Goal: Transaction & Acquisition: Book appointment/travel/reservation

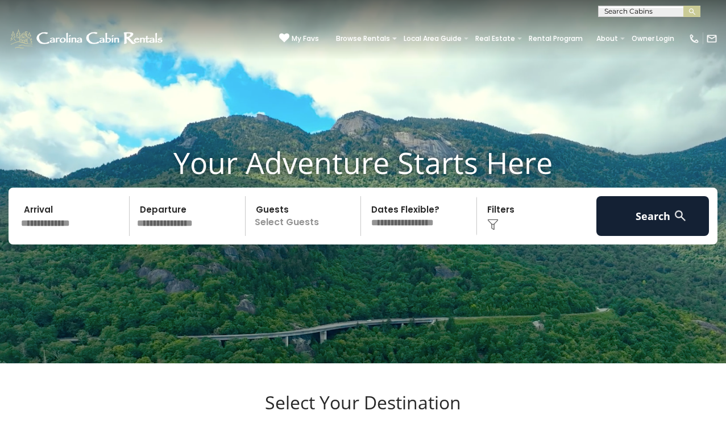
click at [622, 13] on input "text" at bounding box center [647, 13] width 99 height 11
type input "***"
click at [644, 27] on li "Fin d The Joy" at bounding box center [648, 27] width 101 height 10
click at [690, 8] on img "submit" at bounding box center [692, 11] width 9 height 9
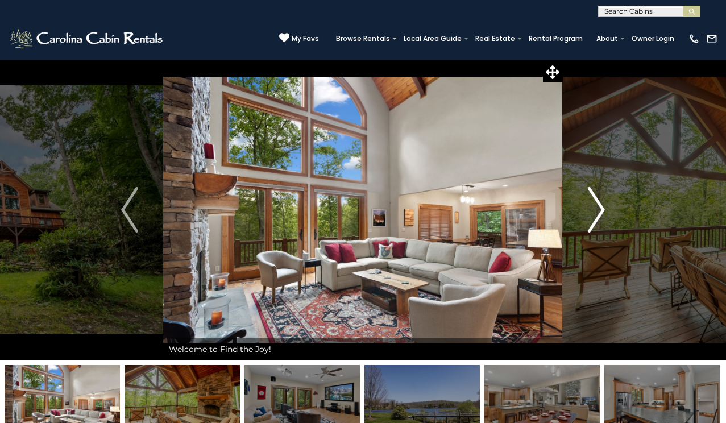
click at [601, 206] on img "Next" at bounding box center [596, 209] width 17 height 45
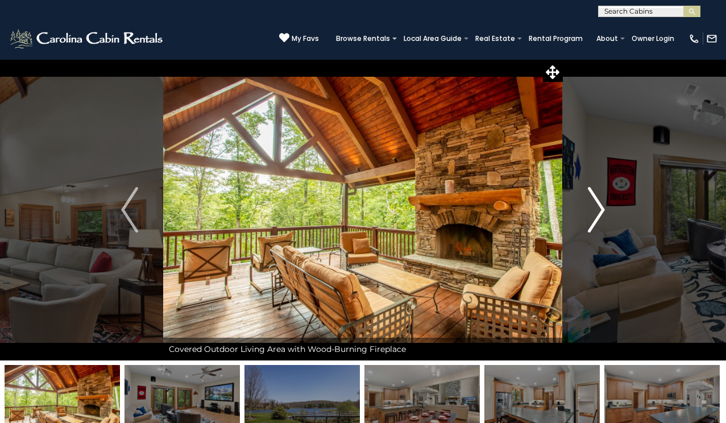
click at [599, 206] on img "Next" at bounding box center [596, 209] width 17 height 45
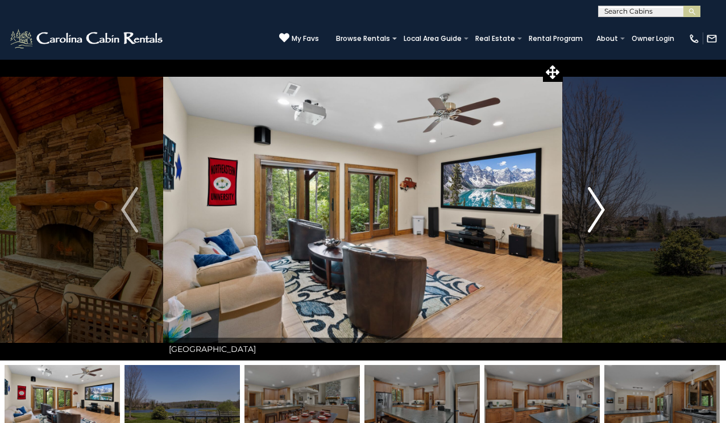
click at [600, 207] on img "Next" at bounding box center [596, 209] width 17 height 45
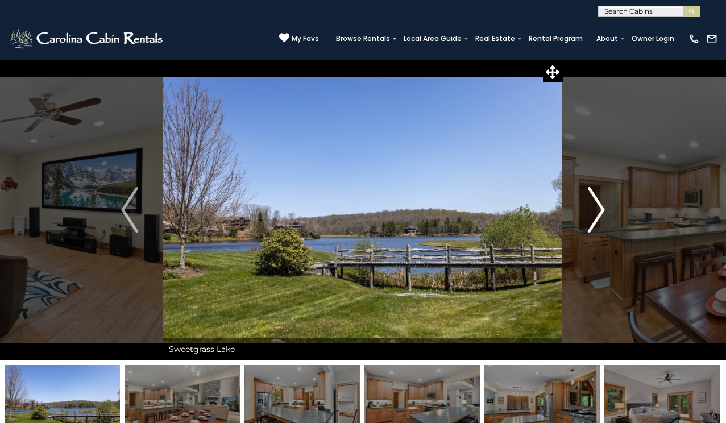
click at [600, 208] on img "Next" at bounding box center [596, 209] width 17 height 45
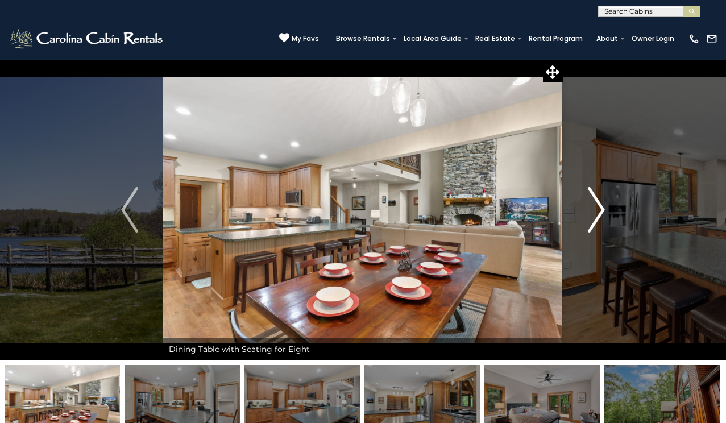
click at [601, 211] on img "Next" at bounding box center [596, 209] width 17 height 45
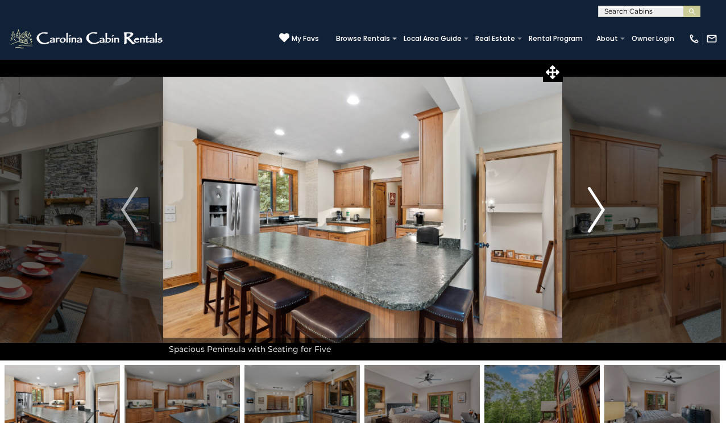
click at [601, 211] on img "Next" at bounding box center [596, 209] width 17 height 45
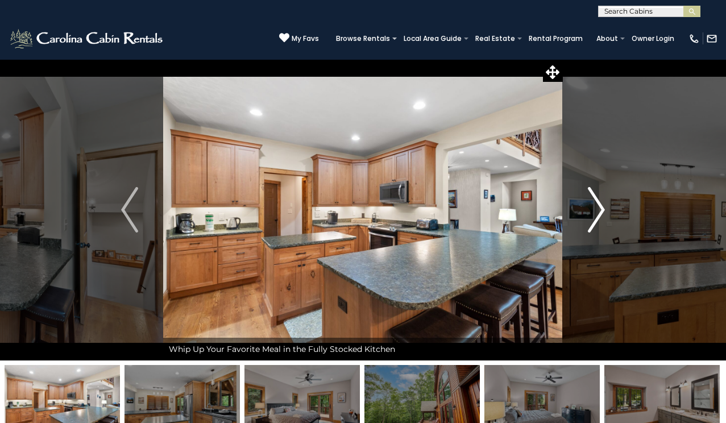
click at [601, 211] on img "Next" at bounding box center [596, 209] width 17 height 45
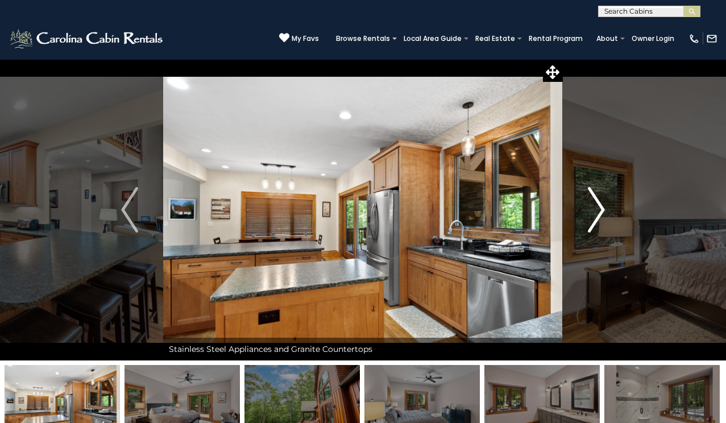
click at [601, 211] on img "Next" at bounding box center [596, 209] width 17 height 45
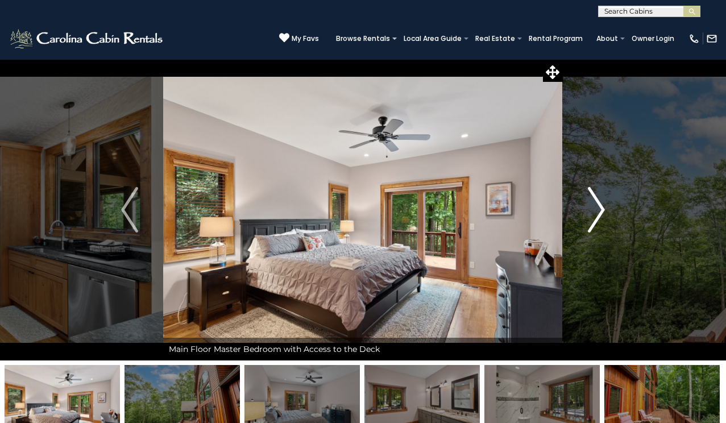
click at [601, 211] on img "Next" at bounding box center [596, 209] width 17 height 45
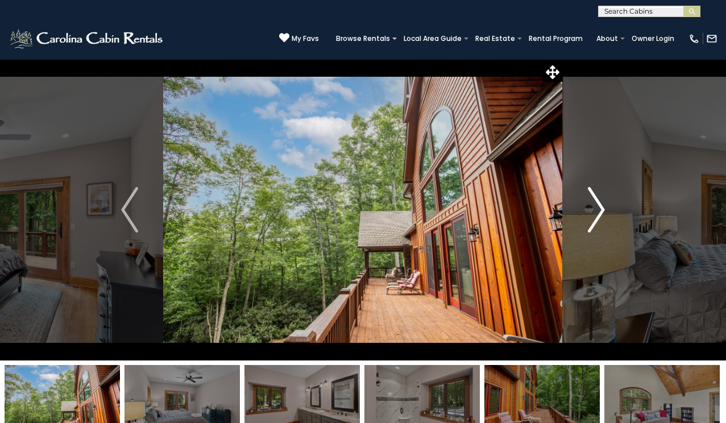
click at [602, 205] on img "Next" at bounding box center [596, 209] width 17 height 45
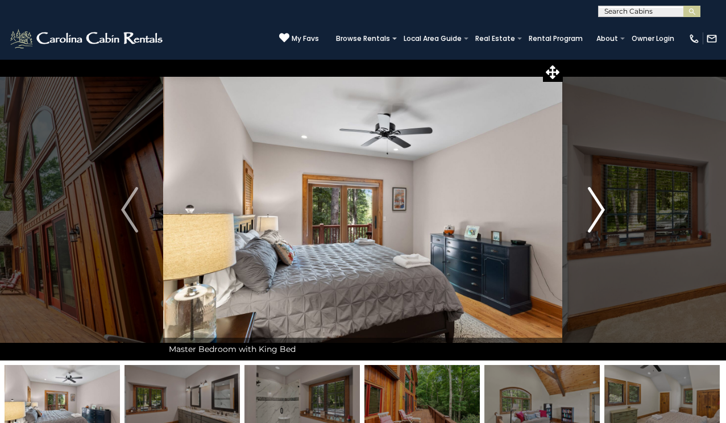
click at [602, 205] on img "Next" at bounding box center [596, 209] width 17 height 45
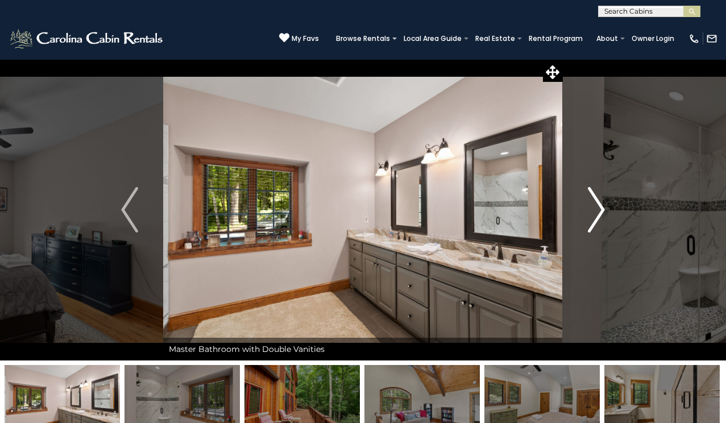
click at [602, 205] on img "Next" at bounding box center [596, 209] width 17 height 45
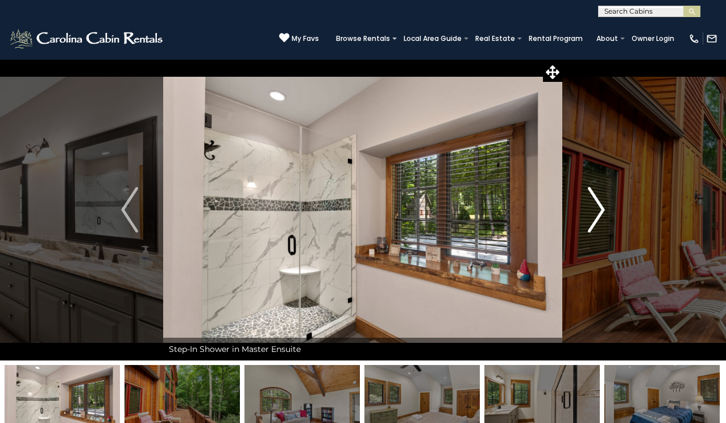
click at [602, 205] on img "Next" at bounding box center [596, 209] width 17 height 45
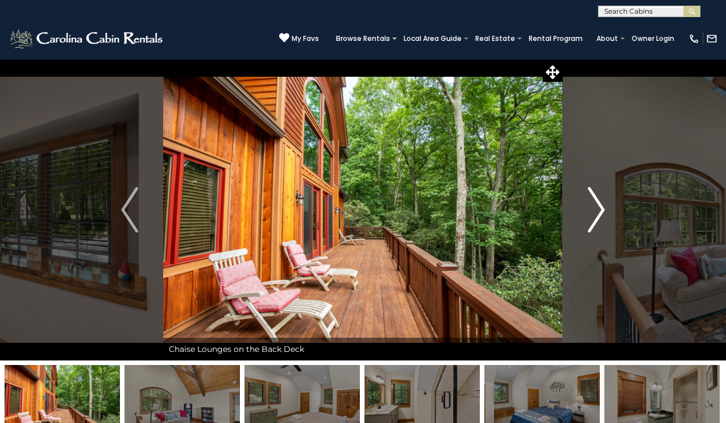
click at [602, 203] on img "Next" at bounding box center [596, 209] width 17 height 45
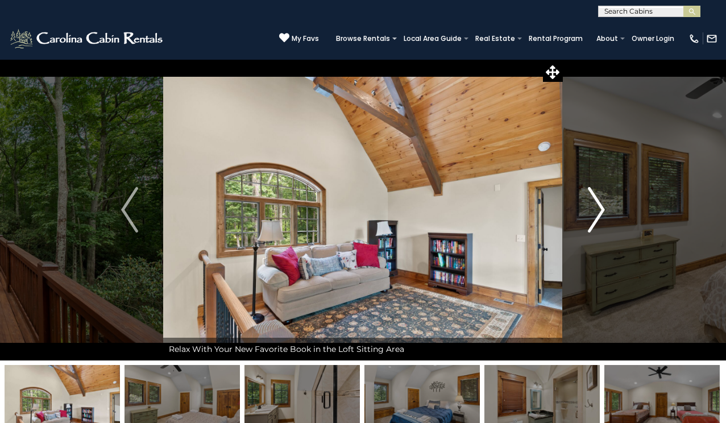
click at [601, 203] on img "Next" at bounding box center [596, 209] width 17 height 45
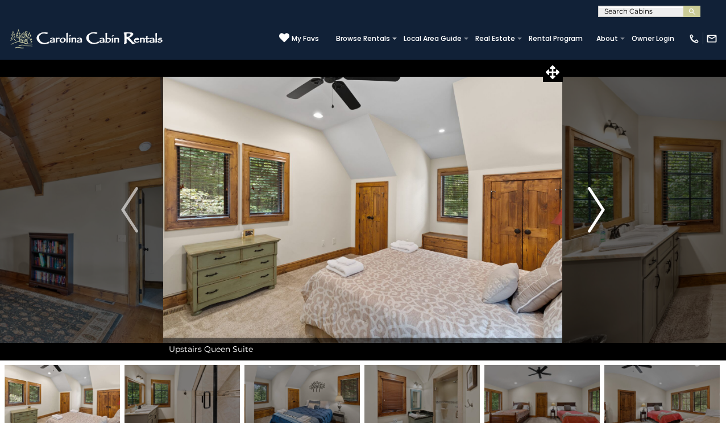
click at [601, 203] on img "Next" at bounding box center [596, 209] width 17 height 45
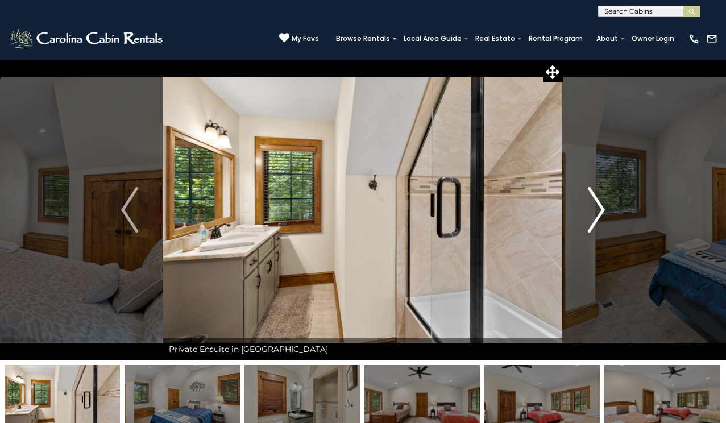
click at [601, 204] on img "Next" at bounding box center [596, 209] width 17 height 45
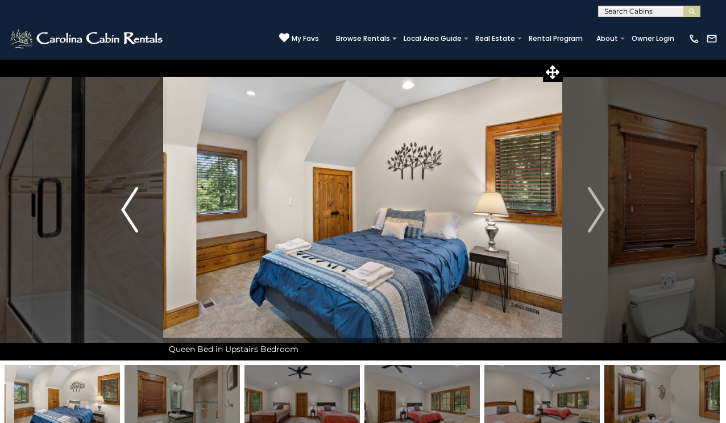
click at [124, 207] on img "Previous" at bounding box center [129, 209] width 17 height 45
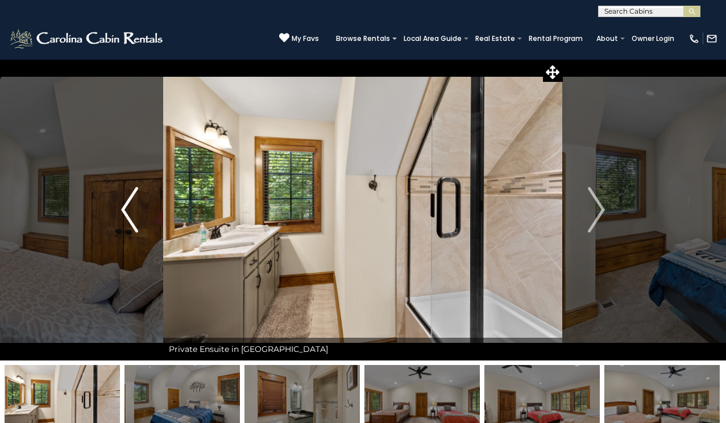
click at [124, 208] on img "Previous" at bounding box center [129, 209] width 17 height 45
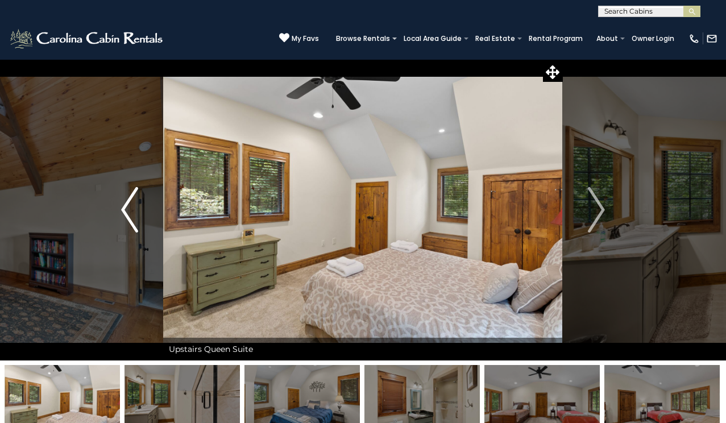
click at [124, 209] on img "Previous" at bounding box center [129, 209] width 17 height 45
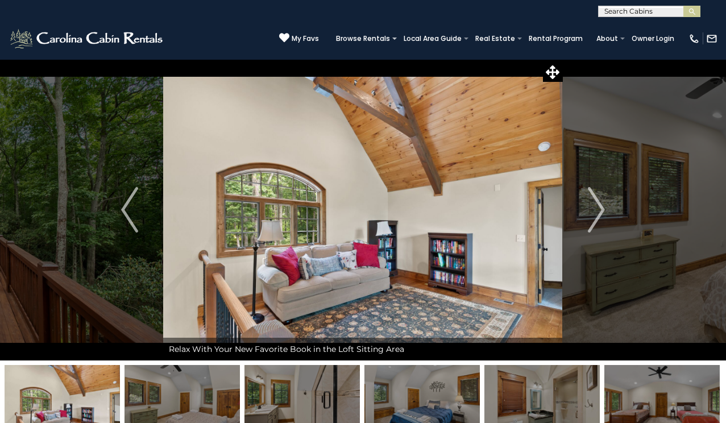
click at [289, 34] on icon at bounding box center [284, 37] width 10 height 10
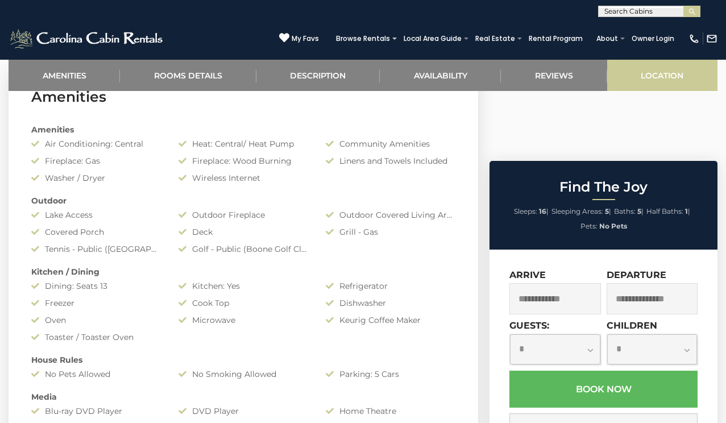
scroll to position [483, 0]
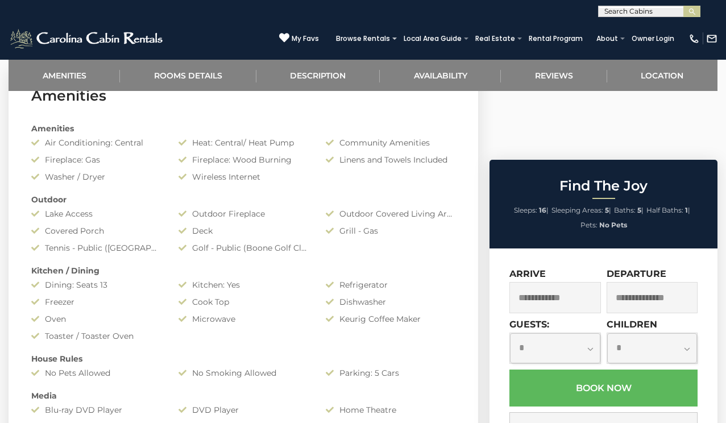
click at [573, 282] on input "text" at bounding box center [554, 297] width 91 height 31
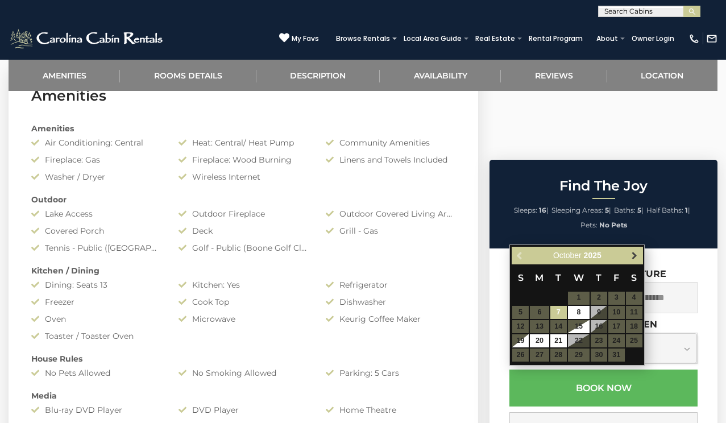
click at [632, 252] on span "Next" at bounding box center [634, 255] width 9 height 9
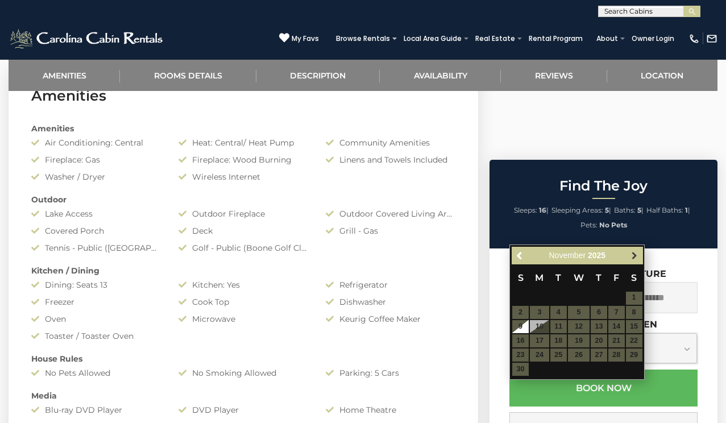
click at [632, 251] on span "Next" at bounding box center [634, 255] width 9 height 9
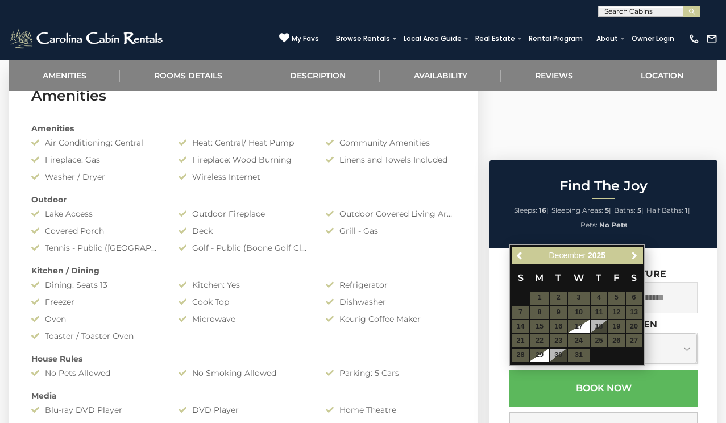
click at [632, 251] on span "Next" at bounding box center [634, 255] width 9 height 9
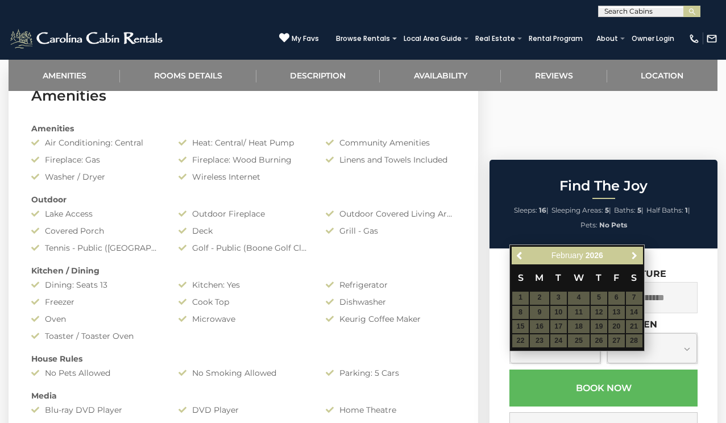
click at [632, 251] on span "Next" at bounding box center [634, 255] width 9 height 9
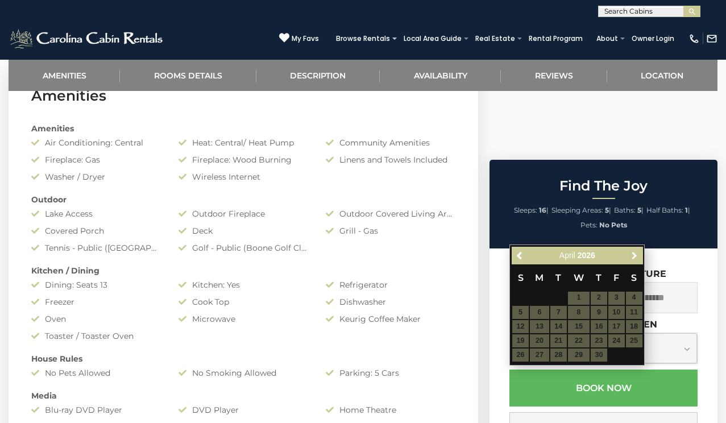
click at [632, 251] on span "Next" at bounding box center [634, 255] width 9 height 9
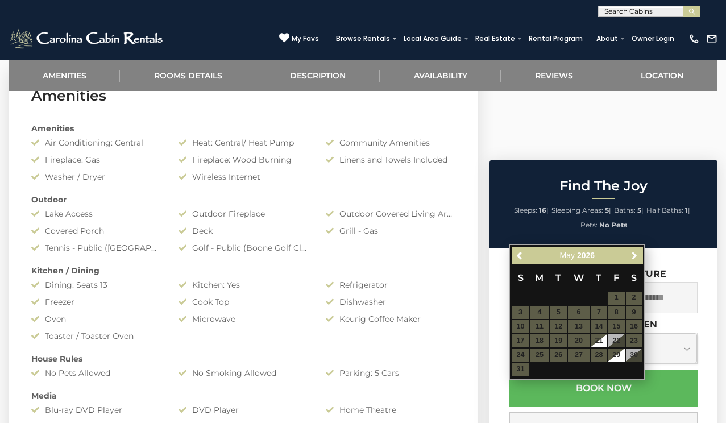
click at [632, 251] on span "Next" at bounding box center [634, 255] width 9 height 9
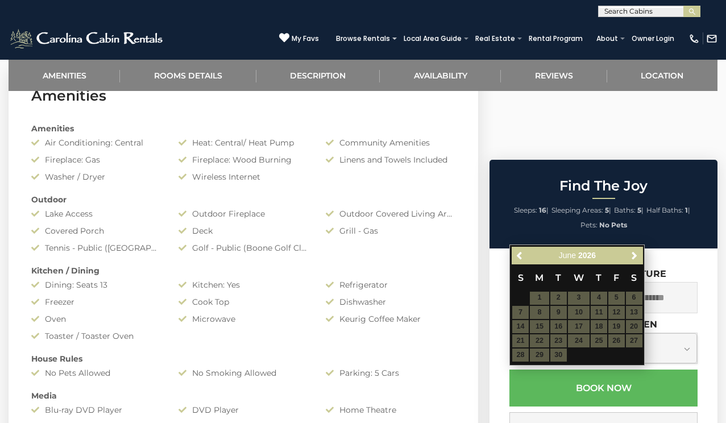
click at [632, 251] on span "Next" at bounding box center [634, 255] width 9 height 9
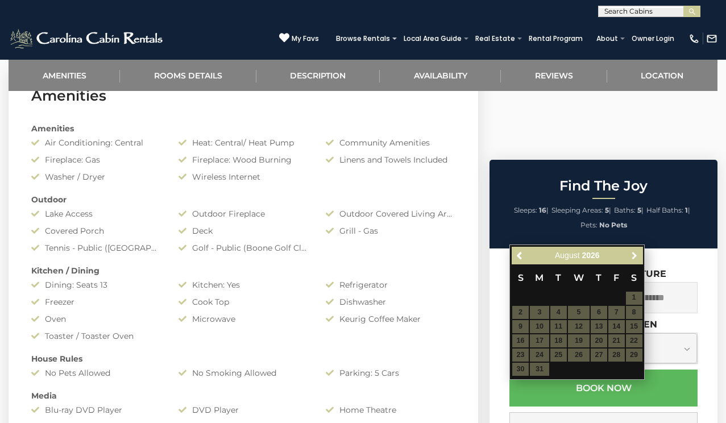
click at [632, 251] on span "Next" at bounding box center [634, 255] width 9 height 9
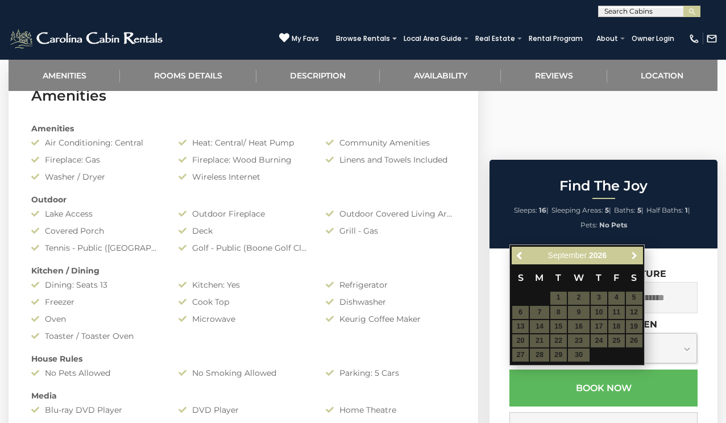
click at [632, 251] on span "Next" at bounding box center [634, 255] width 9 height 9
click at [631, 252] on span "Next" at bounding box center [634, 255] width 9 height 9
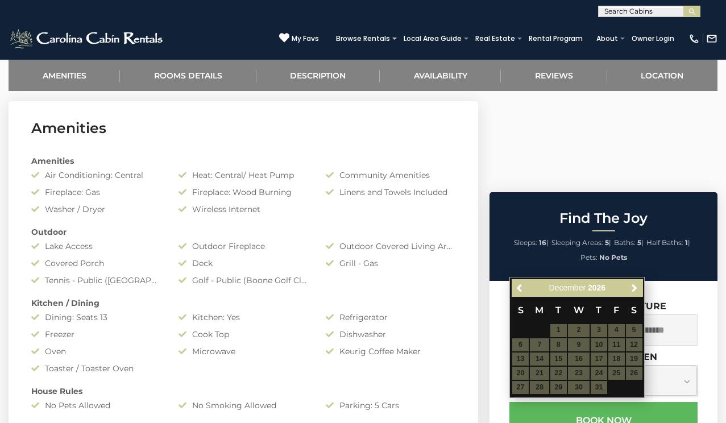
scroll to position [456, 0]
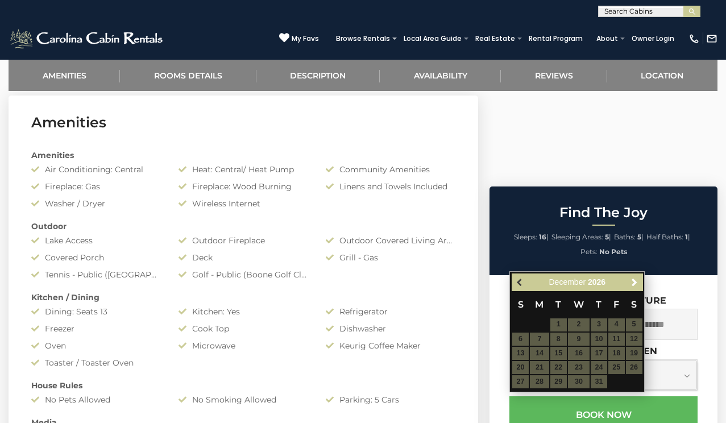
click at [517, 278] on span "Previous" at bounding box center [519, 281] width 9 height 9
click at [563, 309] on input "text" at bounding box center [554, 324] width 91 height 31
click at [486, 243] on div "Find The Joy Sleeps: 16 | Sleeping Areas: 5 | Baths: 5 | Half Baths: 1 | Pets: …" at bounding box center [605, 378] width 242 height 385
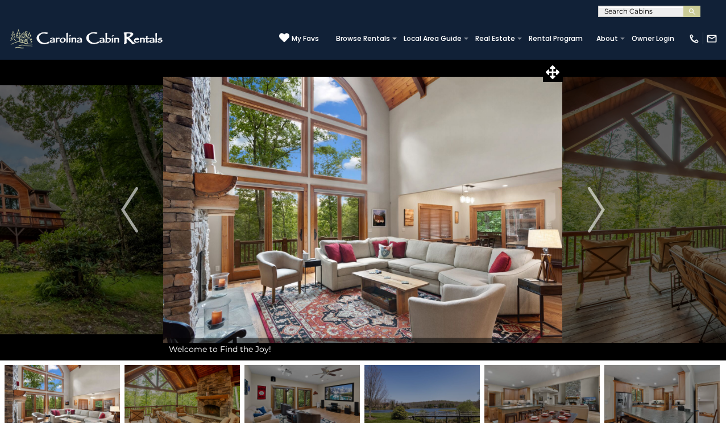
scroll to position [0, 0]
click at [311, 36] on span "My Favs" at bounding box center [305, 39] width 27 height 10
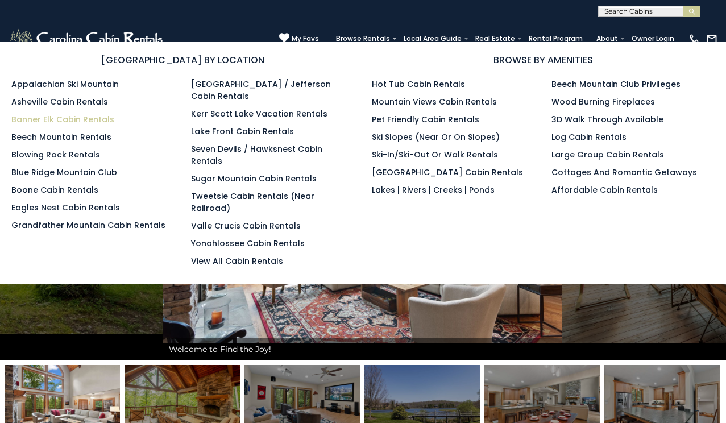
click at [94, 115] on link "Banner Elk Cabin Rentals" at bounding box center [62, 119] width 103 height 11
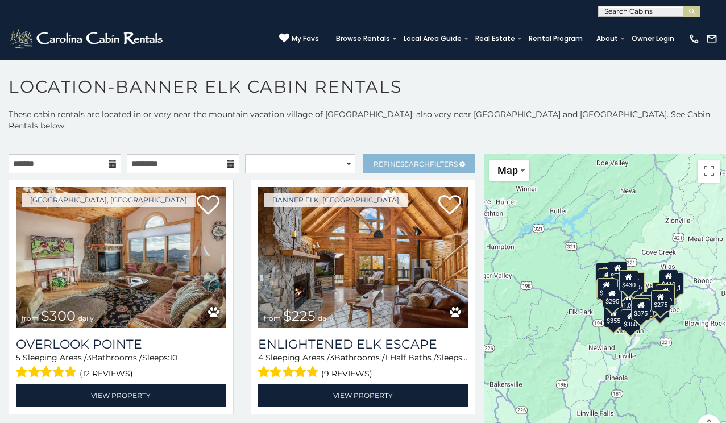
click at [375, 154] on link "Refine Search Filters" at bounding box center [419, 163] width 113 height 19
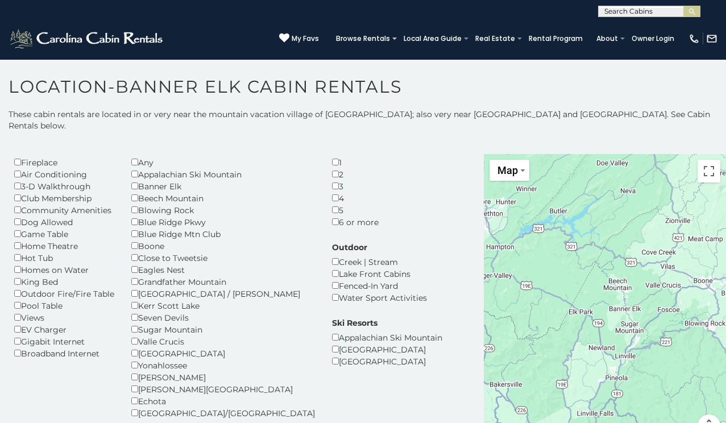
scroll to position [41, 0]
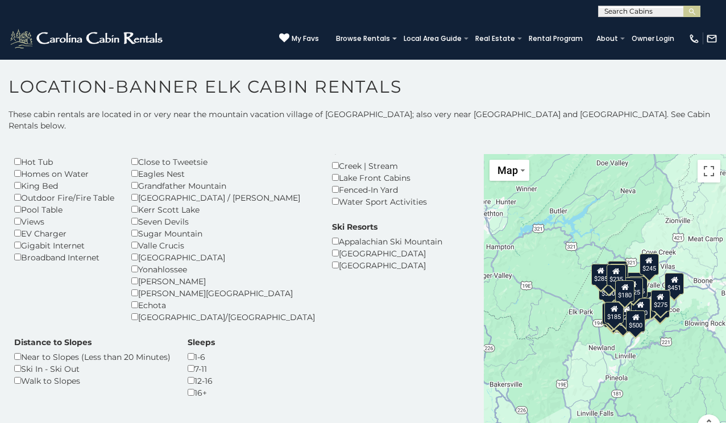
scroll to position [136, 0]
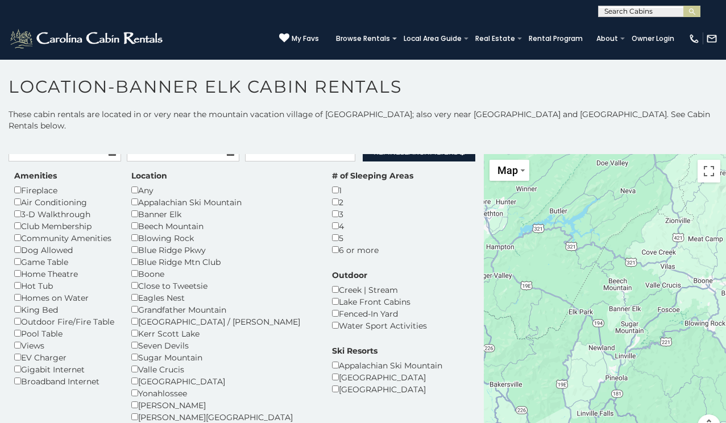
scroll to position [3, 0]
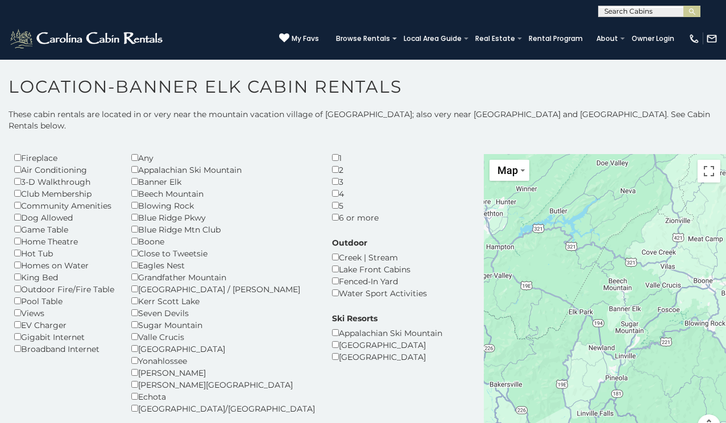
scroll to position [77, 0]
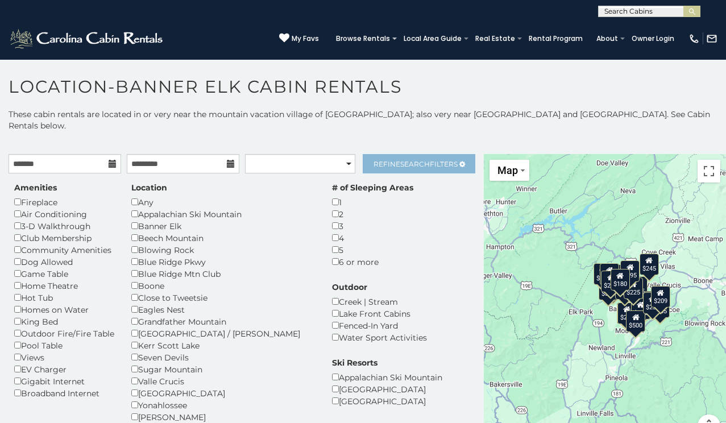
click at [435, 154] on link "Refine Search Filters" at bounding box center [419, 163] width 113 height 19
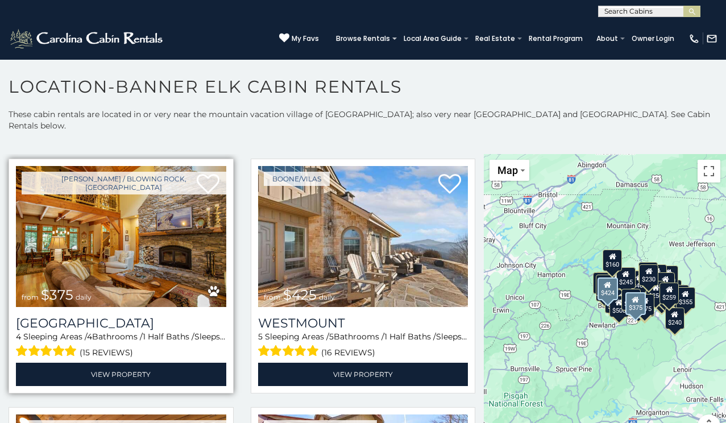
scroll to position [18, 0]
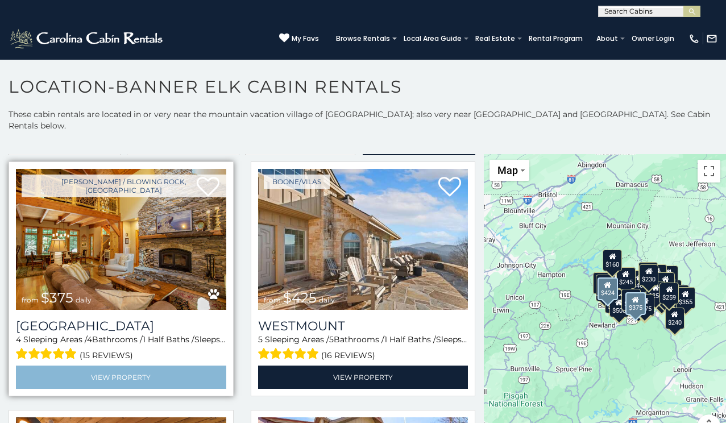
click at [119, 365] on link "View Property" at bounding box center [121, 376] width 210 height 23
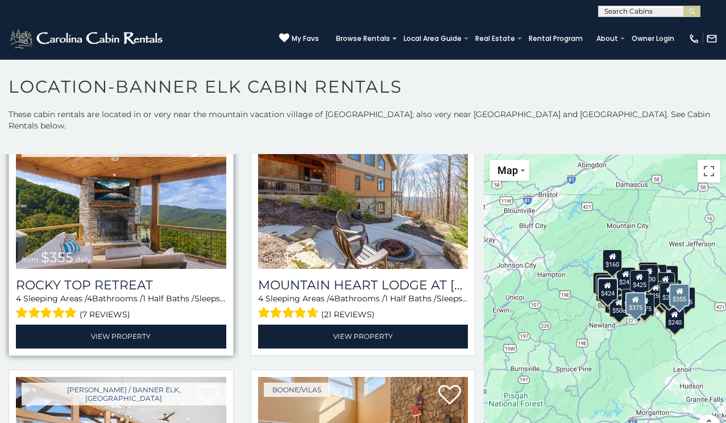
scroll to position [310, 0]
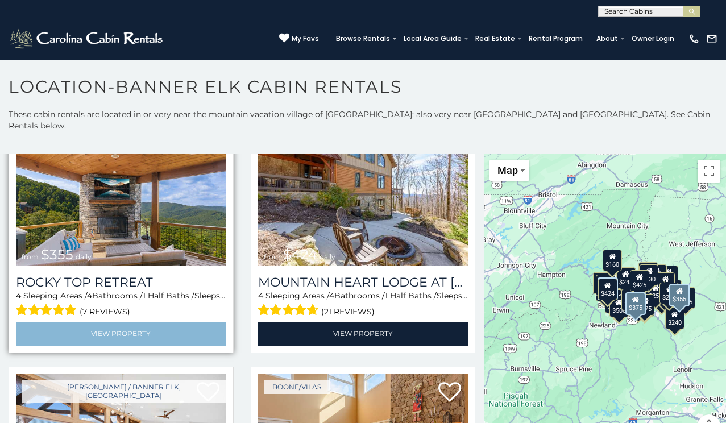
click at [145, 322] on link "View Property" at bounding box center [121, 333] width 210 height 23
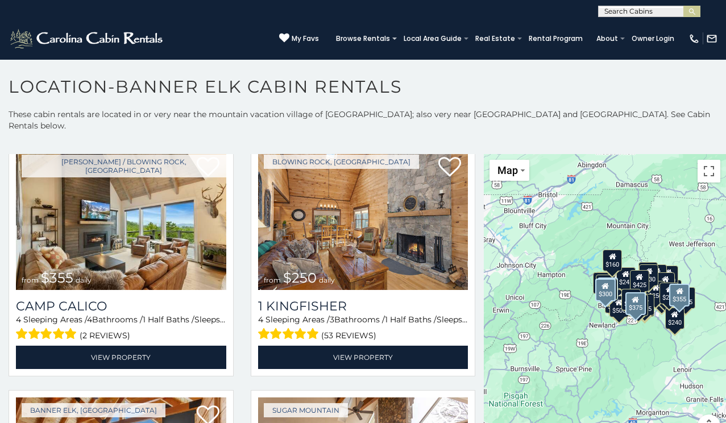
scroll to position [1037, 0]
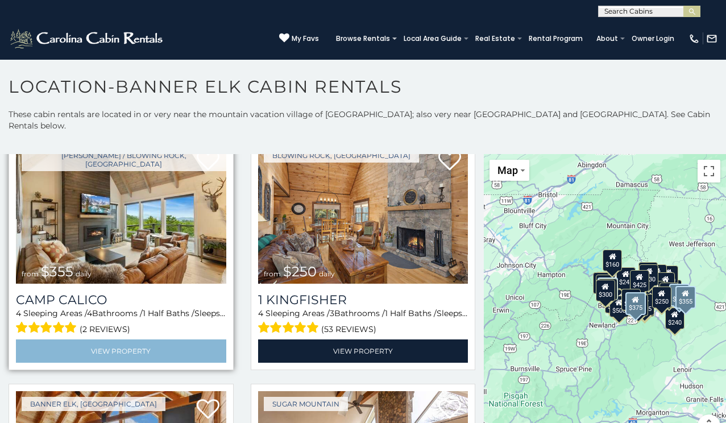
click at [112, 339] on link "View Property" at bounding box center [121, 350] width 210 height 23
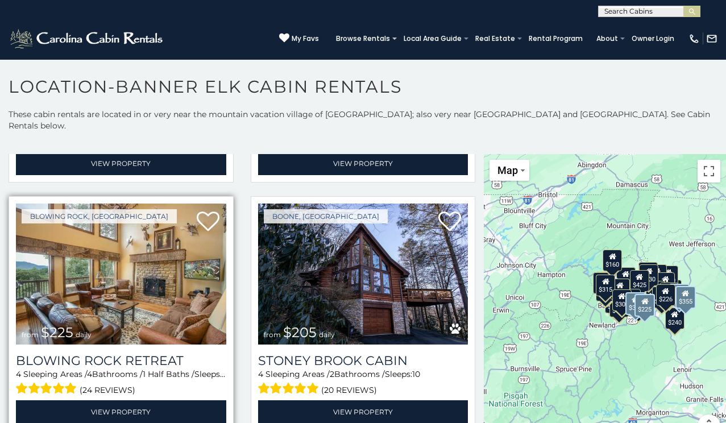
scroll to position [2216, 0]
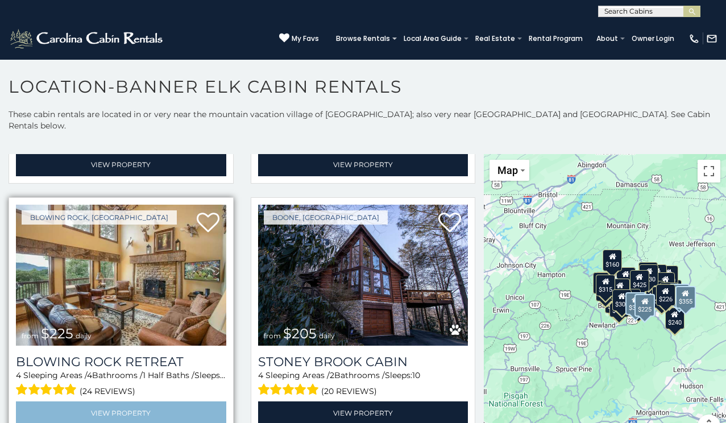
click at [137, 401] on link "View Property" at bounding box center [121, 412] width 210 height 23
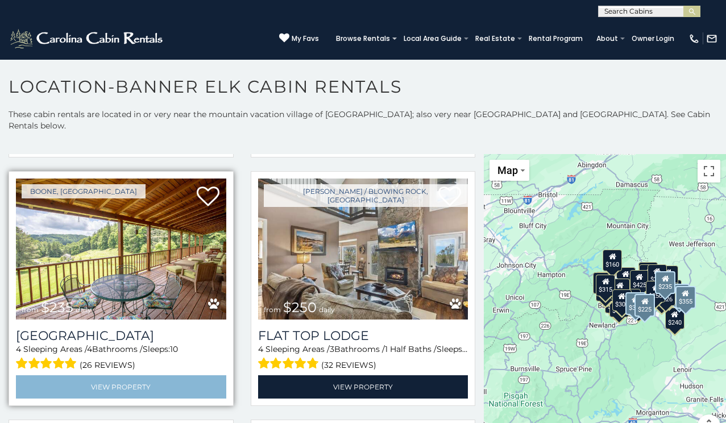
scroll to position [2486, 0]
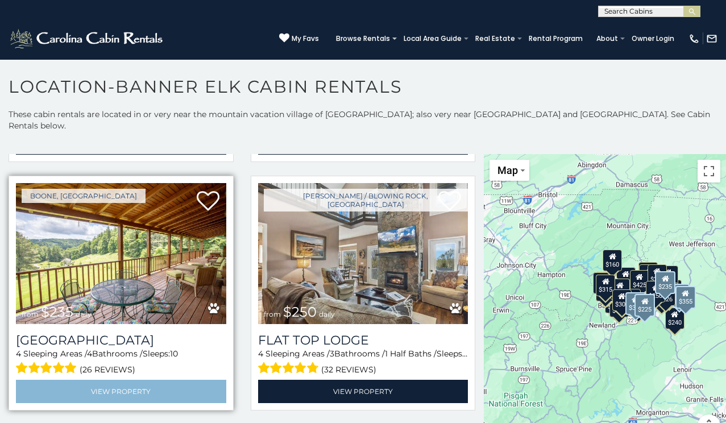
click at [133, 380] on link "View Property" at bounding box center [121, 391] width 210 height 23
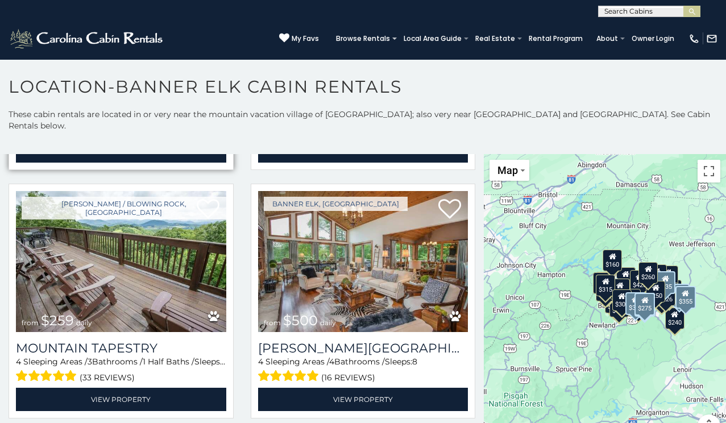
scroll to position [3224, 0]
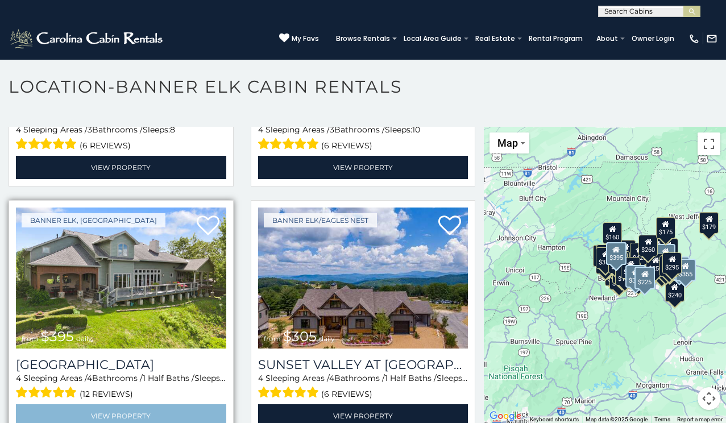
scroll to position [4919, 0]
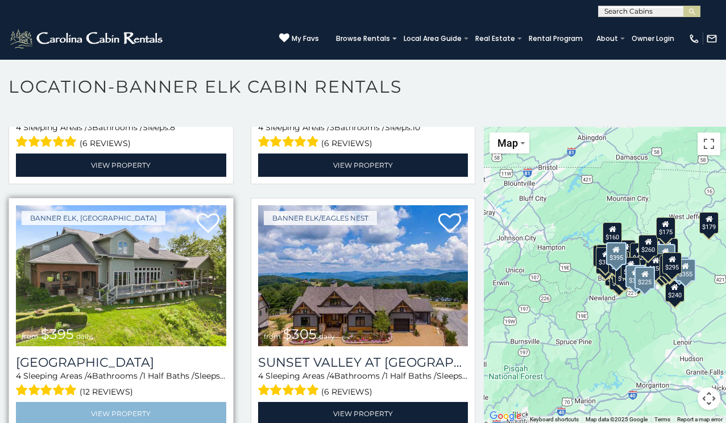
click at [132, 402] on link "View Property" at bounding box center [121, 413] width 210 height 23
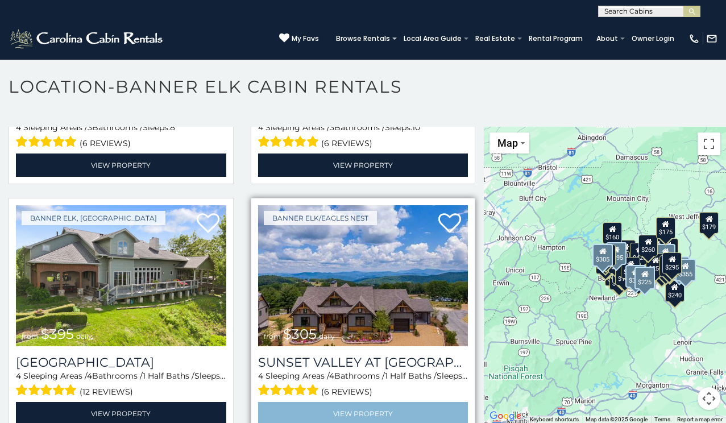
click at [307, 402] on link "View Property" at bounding box center [363, 413] width 210 height 23
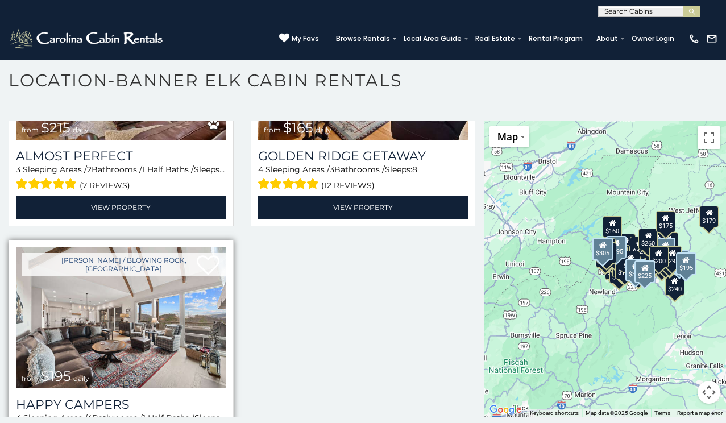
scroll to position [6, 0]
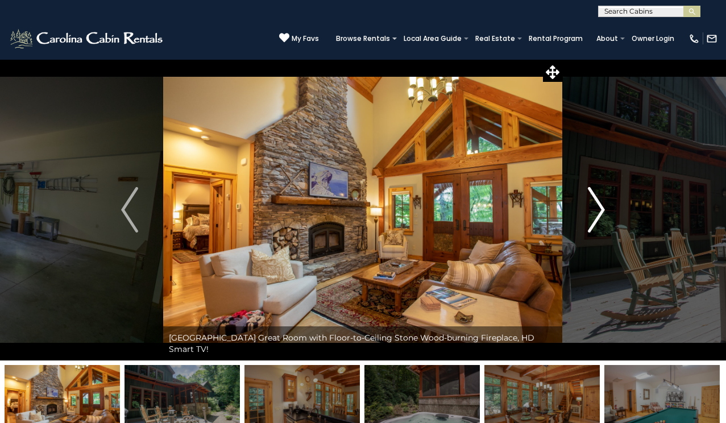
click at [601, 206] on img "Next" at bounding box center [596, 209] width 17 height 45
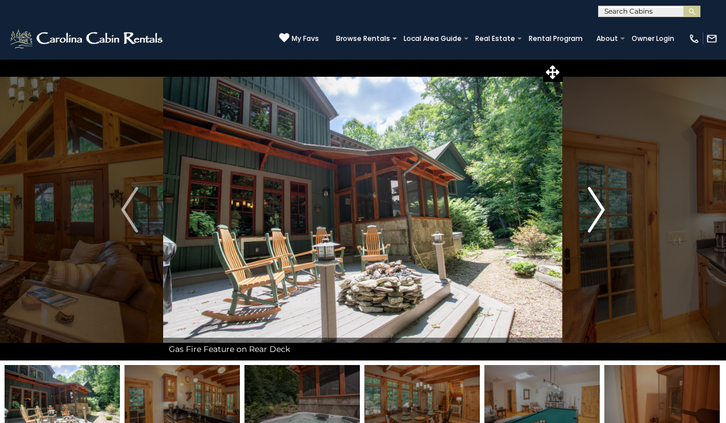
click at [598, 206] on img "Next" at bounding box center [596, 209] width 17 height 45
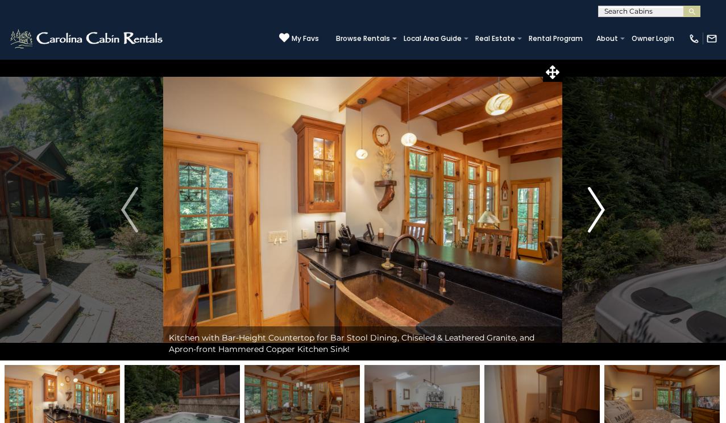
click at [598, 206] on img "Next" at bounding box center [596, 209] width 17 height 45
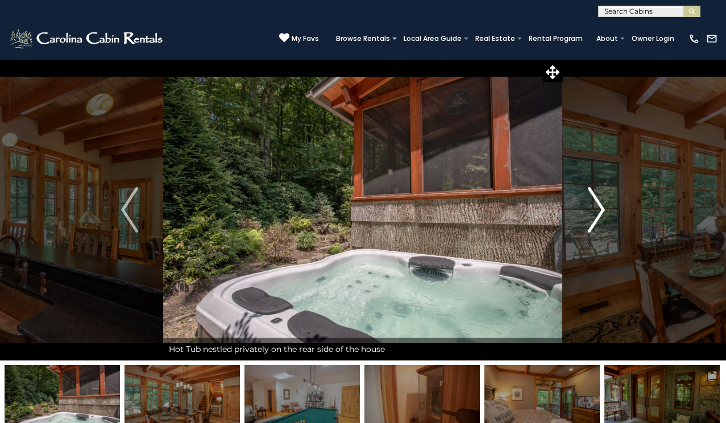
click at [598, 209] on img "Next" at bounding box center [596, 209] width 17 height 45
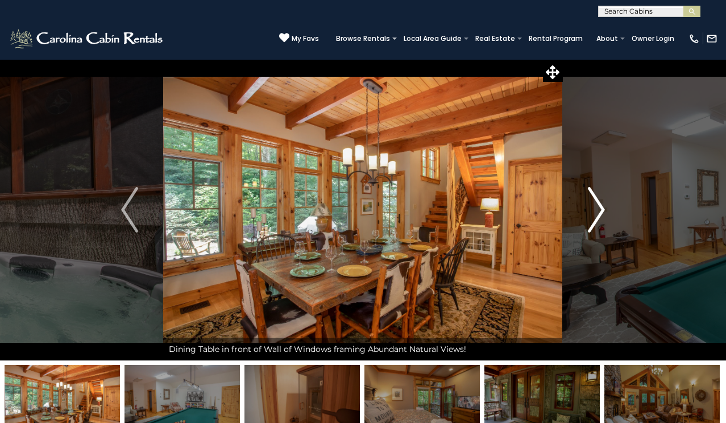
click at [598, 210] on img "Next" at bounding box center [596, 209] width 17 height 45
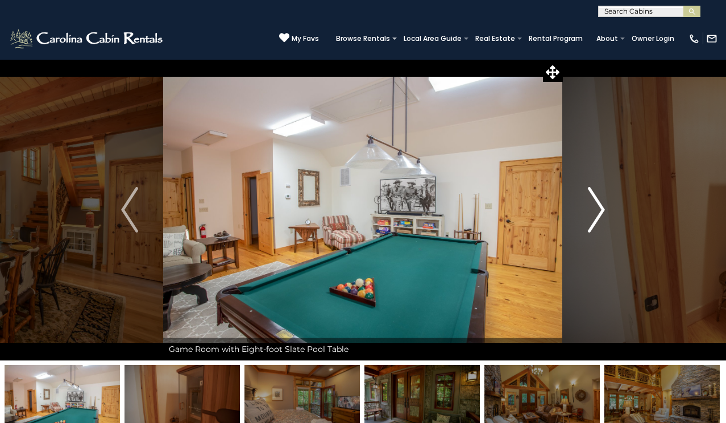
click at [600, 213] on img "Next" at bounding box center [596, 209] width 17 height 45
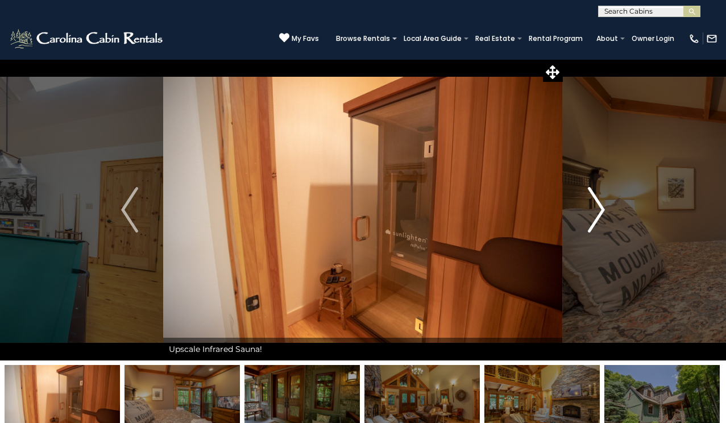
click at [600, 206] on img "Next" at bounding box center [596, 209] width 17 height 45
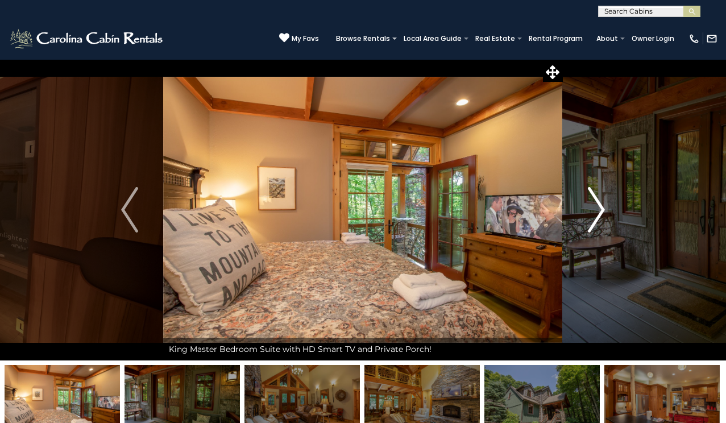
click at [600, 206] on img "Next" at bounding box center [596, 209] width 17 height 45
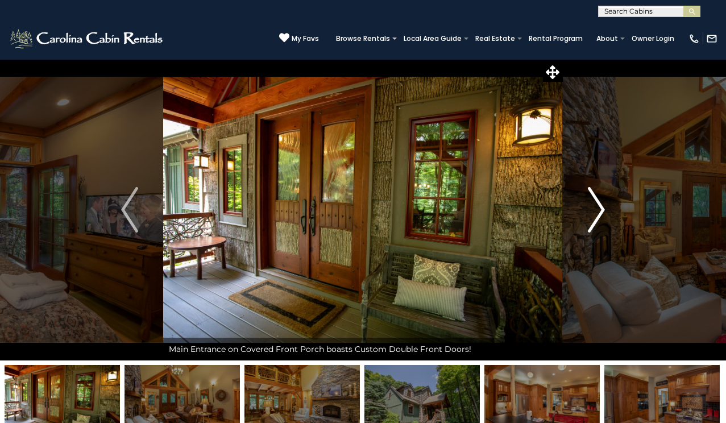
click at [600, 207] on img "Next" at bounding box center [596, 209] width 17 height 45
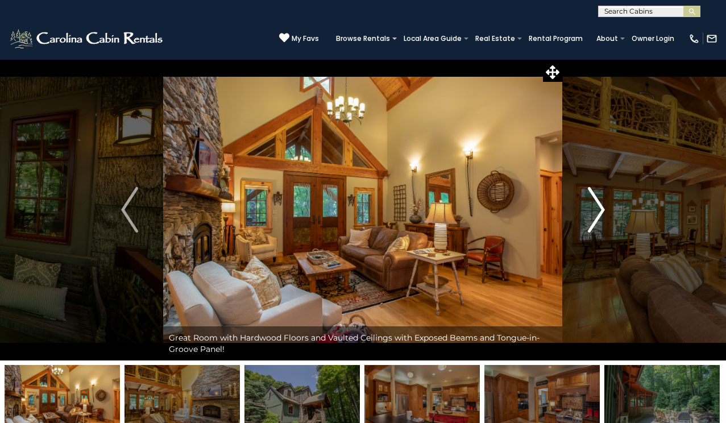
click at [600, 207] on img "Next" at bounding box center [596, 209] width 17 height 45
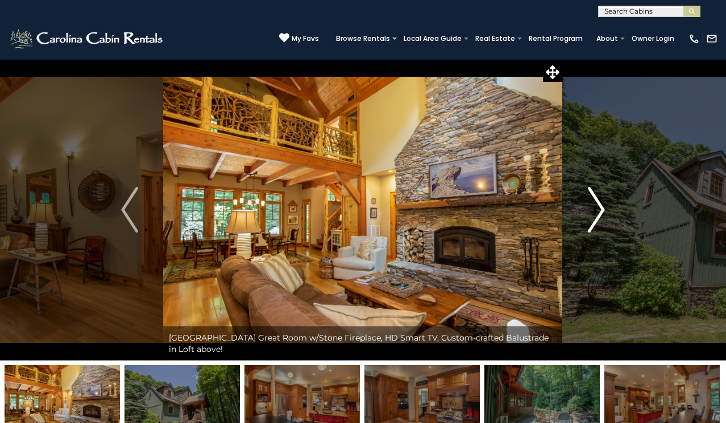
click at [600, 208] on img "Next" at bounding box center [596, 209] width 17 height 45
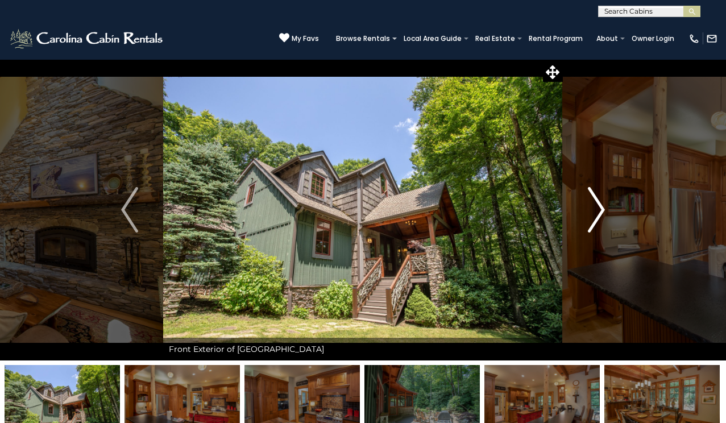
click at [600, 209] on img "Next" at bounding box center [596, 209] width 17 height 45
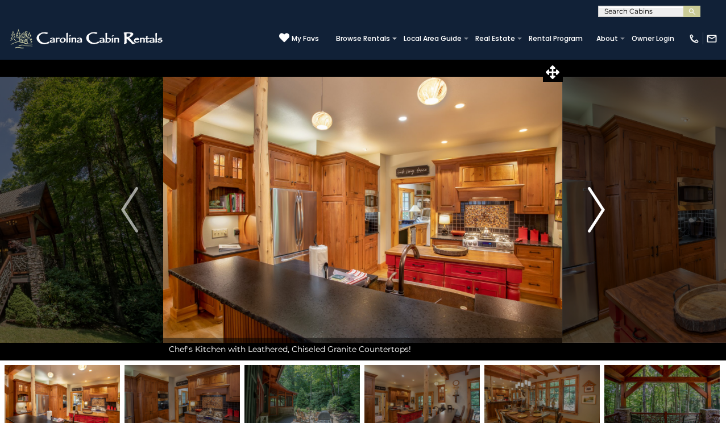
click at [600, 210] on img "Next" at bounding box center [596, 209] width 17 height 45
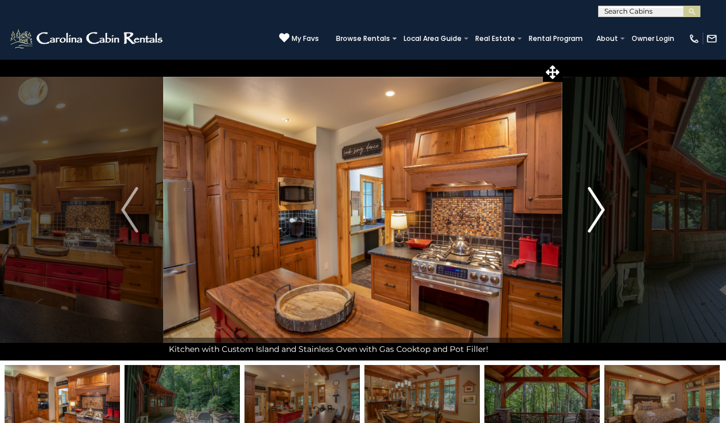
click at [600, 212] on img "Next" at bounding box center [596, 209] width 17 height 45
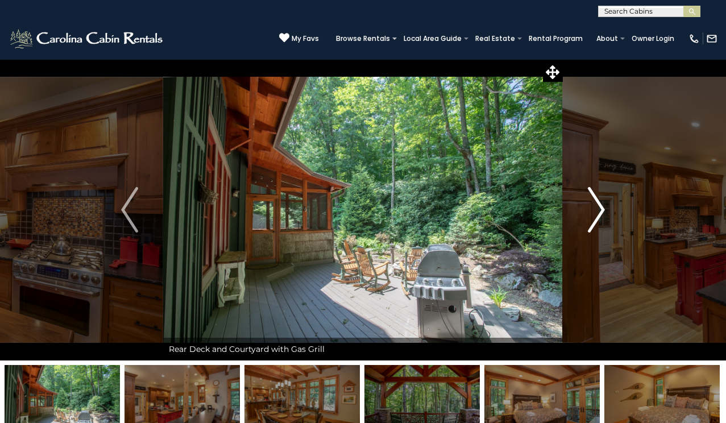
click at [600, 213] on img "Next" at bounding box center [596, 209] width 17 height 45
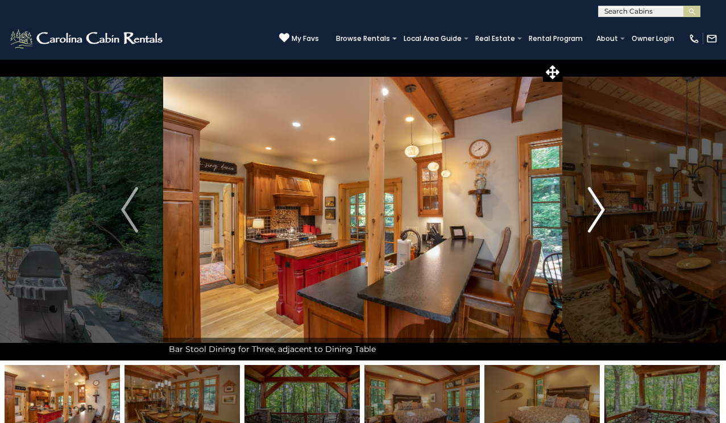
click at [600, 214] on img "Next" at bounding box center [596, 209] width 17 height 45
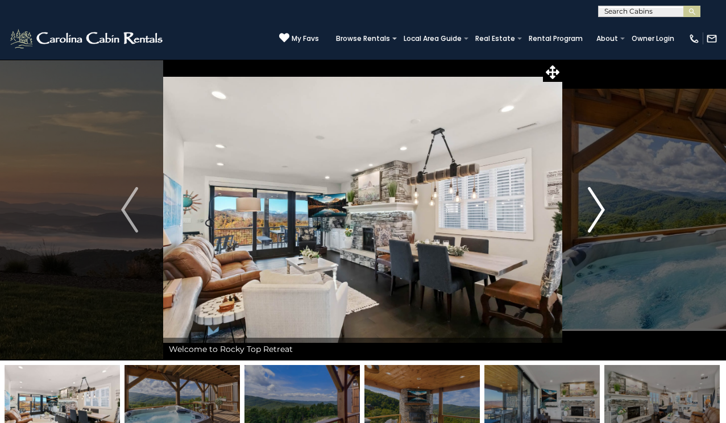
click at [601, 203] on img "Next" at bounding box center [596, 209] width 17 height 45
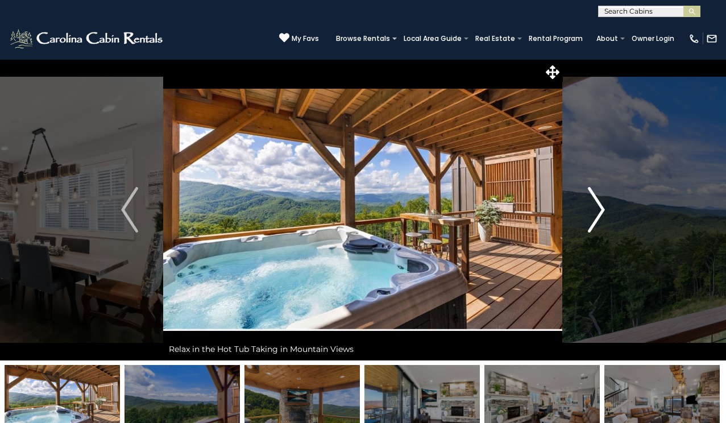
click at [600, 205] on img "Next" at bounding box center [596, 209] width 17 height 45
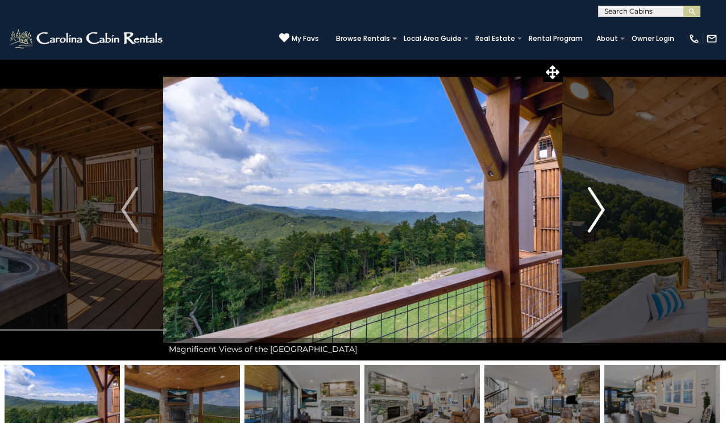
click at [599, 206] on img "Next" at bounding box center [596, 209] width 17 height 45
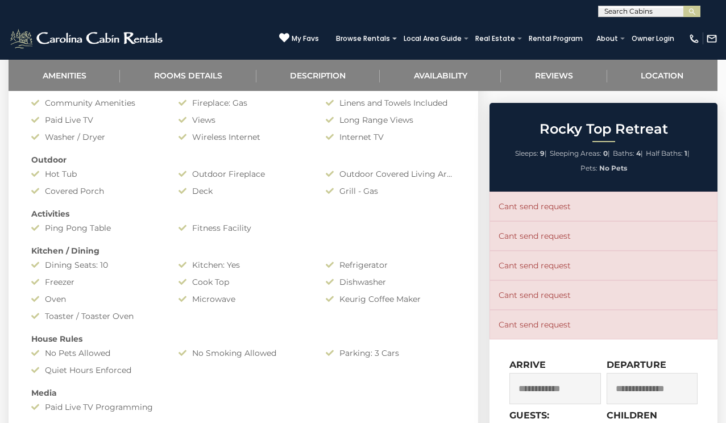
scroll to position [555, 0]
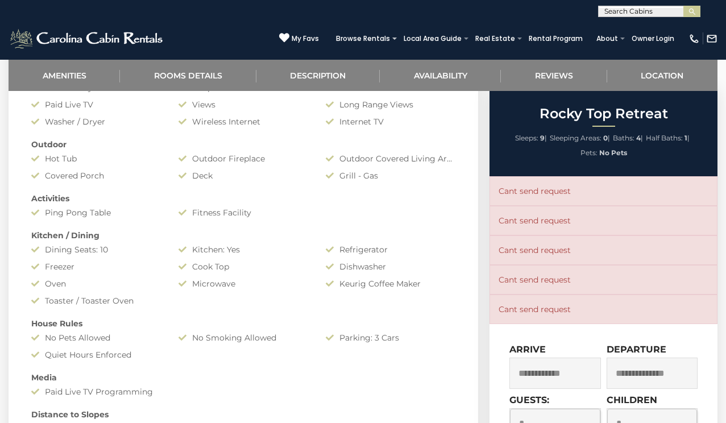
click at [554, 375] on input "text" at bounding box center [554, 372] width 91 height 31
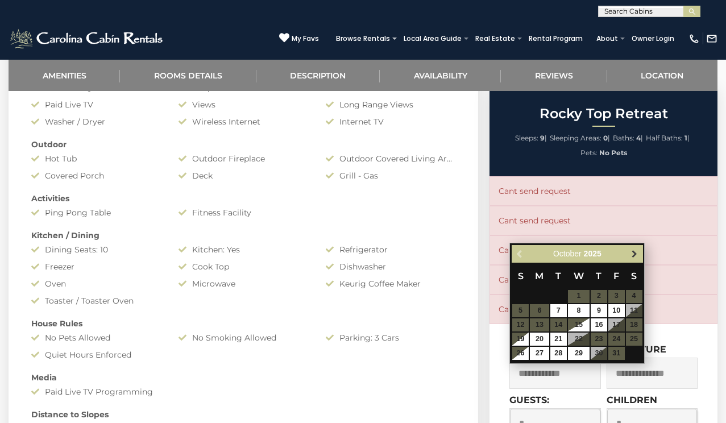
click at [638, 255] on span "Next" at bounding box center [634, 253] width 9 height 9
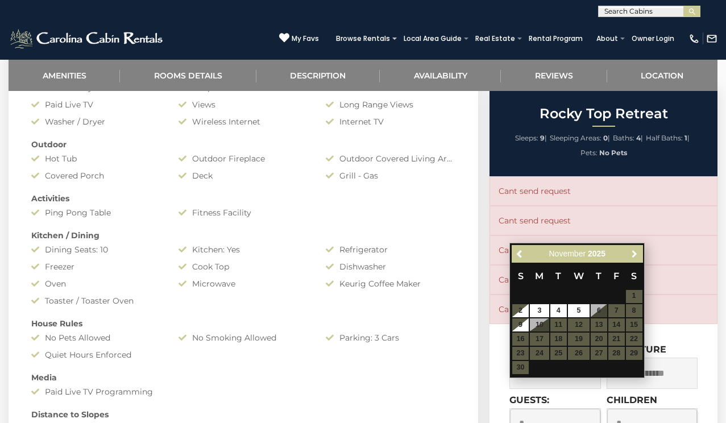
click at [638, 255] on span "Next" at bounding box center [634, 253] width 9 height 9
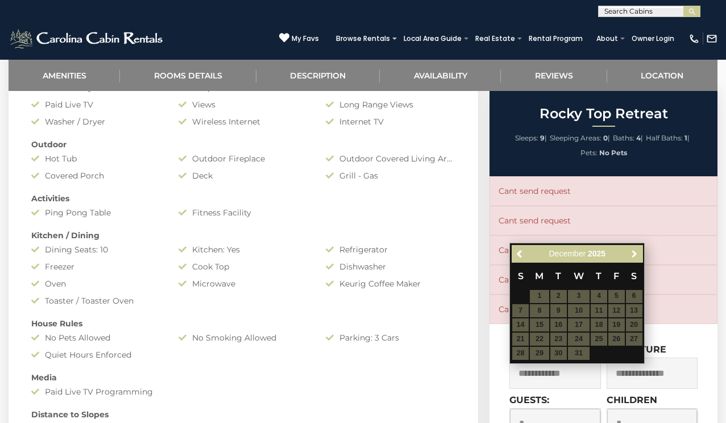
click at [638, 255] on span "Next" at bounding box center [634, 253] width 9 height 9
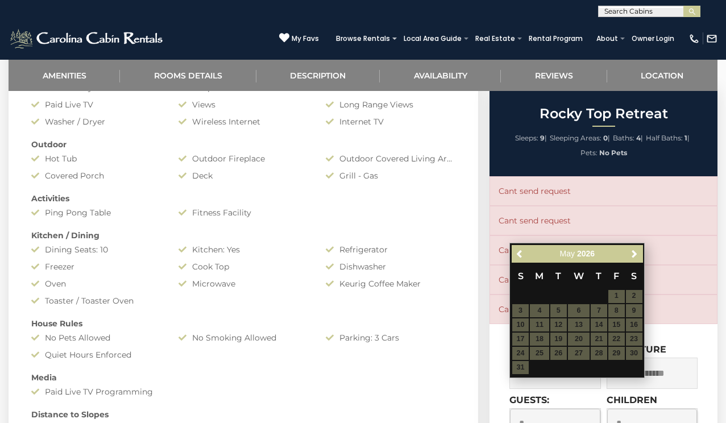
click at [638, 255] on span "Next" at bounding box center [634, 253] width 9 height 9
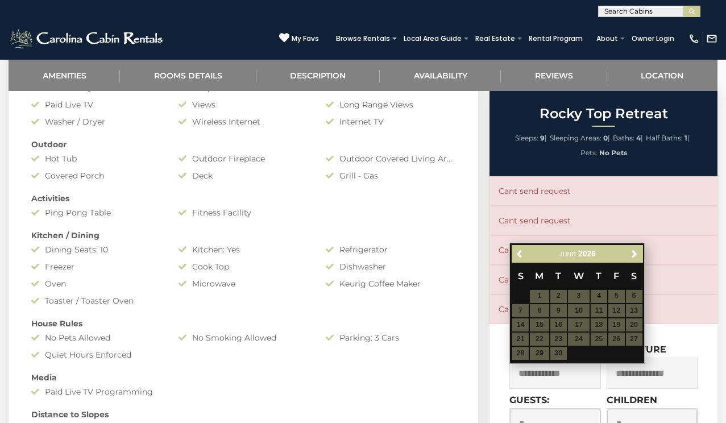
click at [638, 255] on span "Next" at bounding box center [634, 253] width 9 height 9
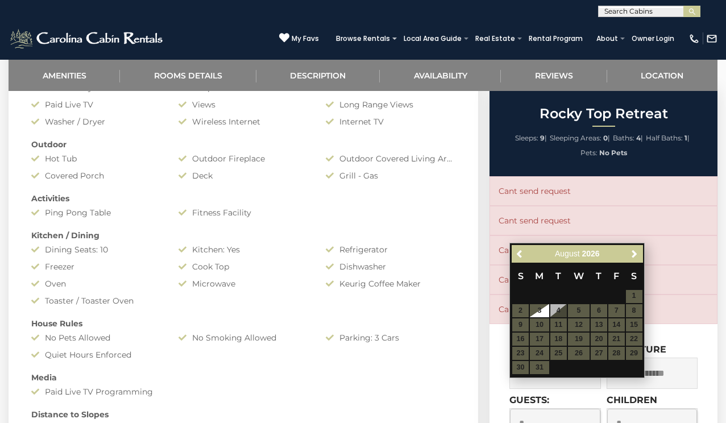
click at [638, 255] on span "Next" at bounding box center [634, 253] width 9 height 9
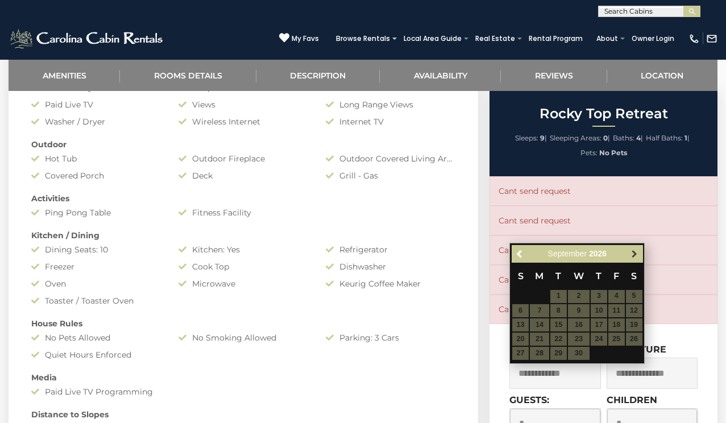
click at [638, 257] on span "Next" at bounding box center [634, 253] width 9 height 9
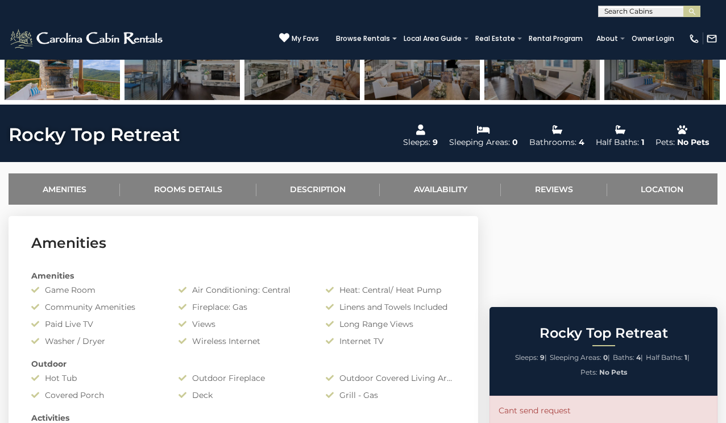
scroll to position [352, 0]
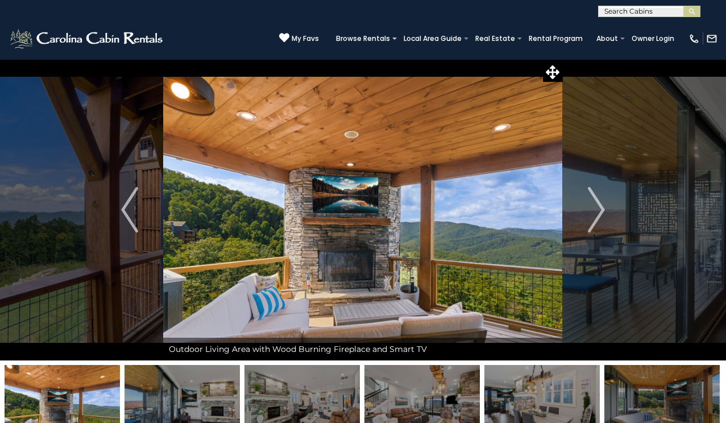
scroll to position [0, 0]
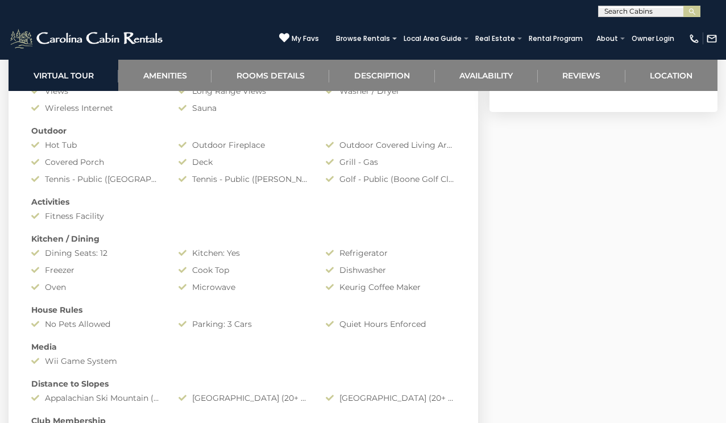
scroll to position [894, 0]
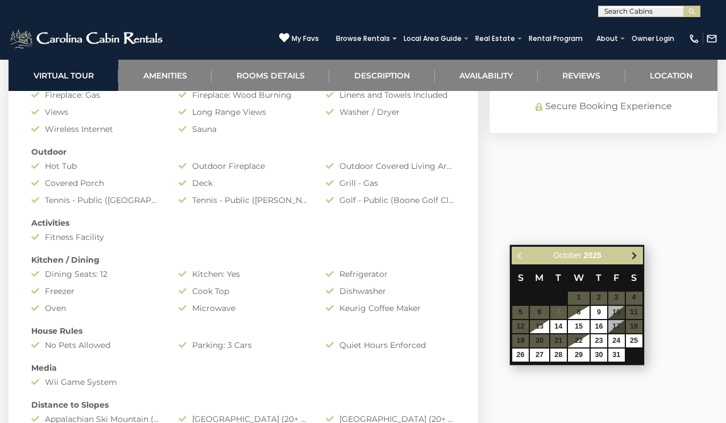
click at [633, 253] on span "Next" at bounding box center [634, 255] width 9 height 9
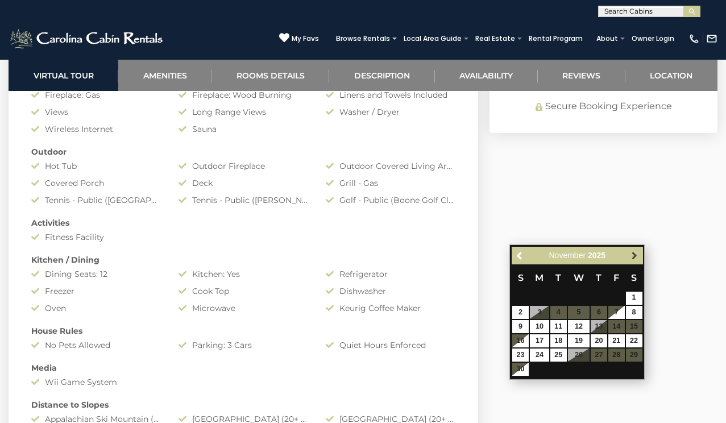
click at [633, 255] on span "Next" at bounding box center [634, 255] width 9 height 9
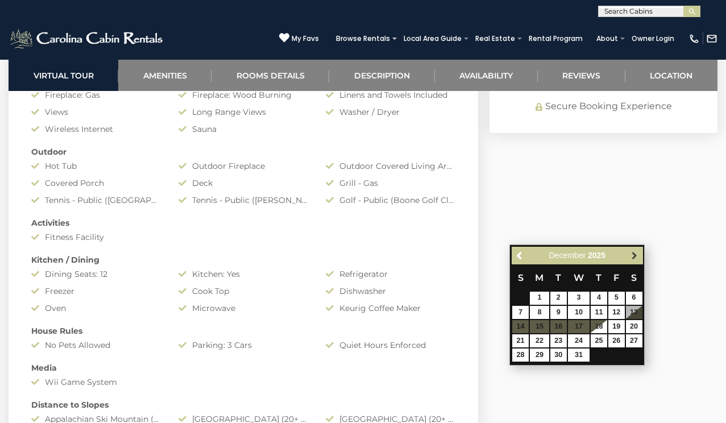
click at [633, 256] on span "Next" at bounding box center [634, 255] width 9 height 9
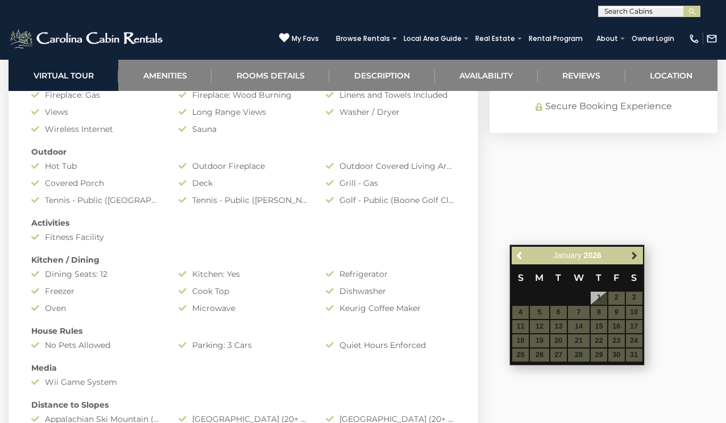
click at [633, 256] on span "Next" at bounding box center [634, 255] width 9 height 9
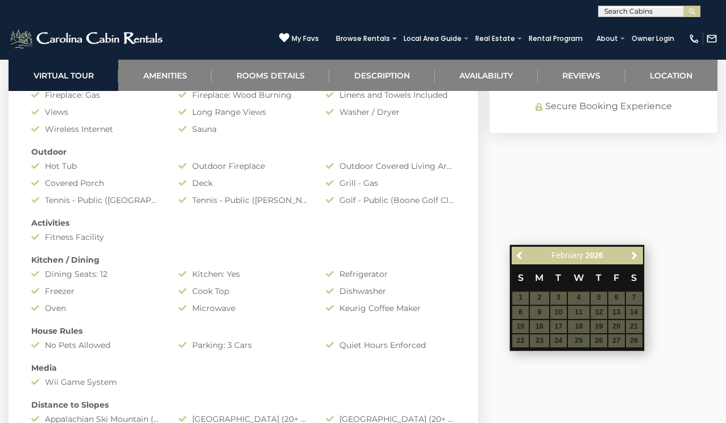
click at [633, 256] on span "Next" at bounding box center [634, 255] width 9 height 9
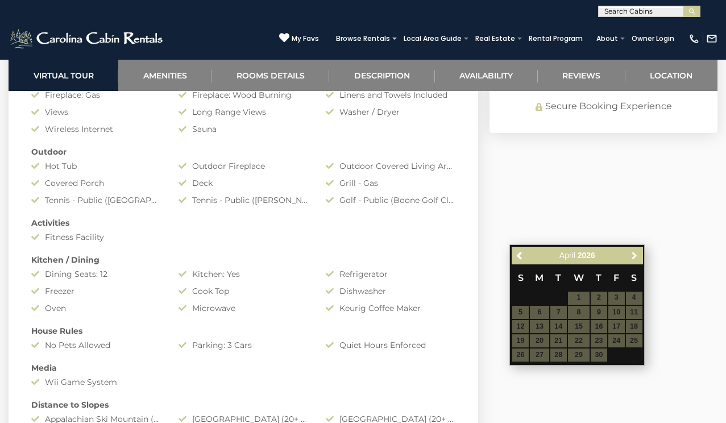
click at [633, 256] on span "Next" at bounding box center [634, 255] width 9 height 9
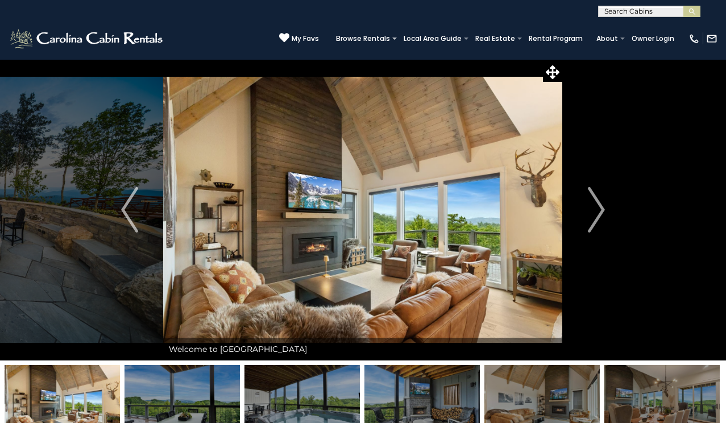
scroll to position [0, 0]
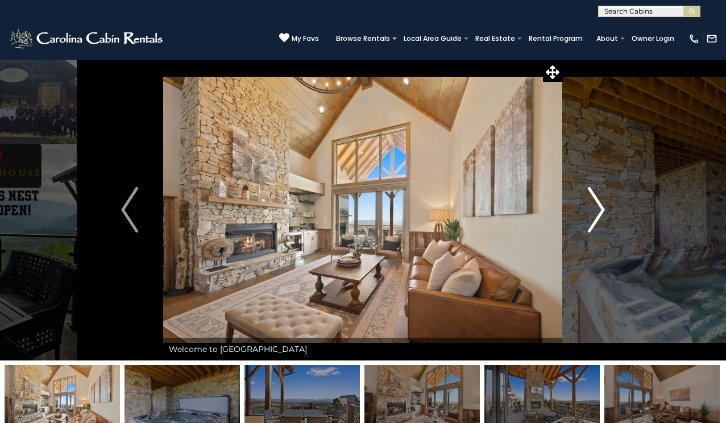
click at [601, 204] on img "Next" at bounding box center [596, 209] width 17 height 45
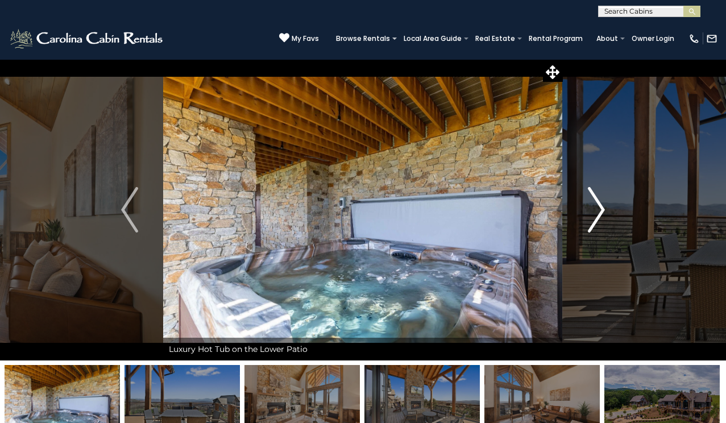
click at [600, 205] on img "Next" at bounding box center [596, 209] width 17 height 45
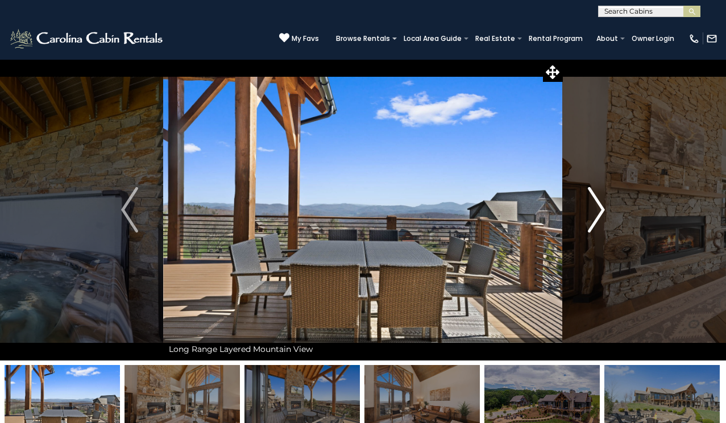
click at [607, 211] on button "Next" at bounding box center [596, 209] width 67 height 301
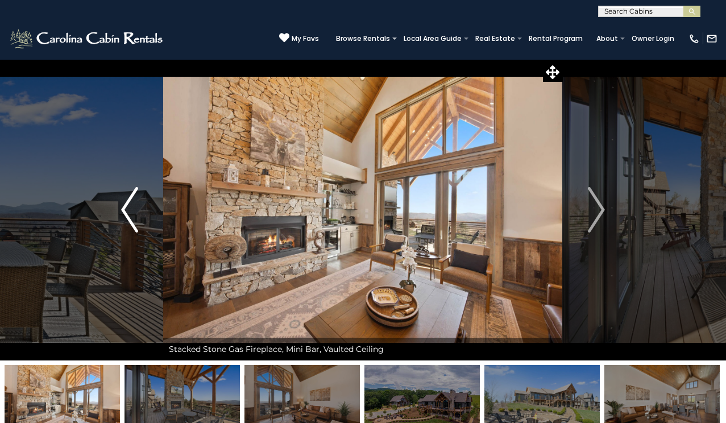
click at [126, 207] on img "Previous" at bounding box center [129, 209] width 17 height 45
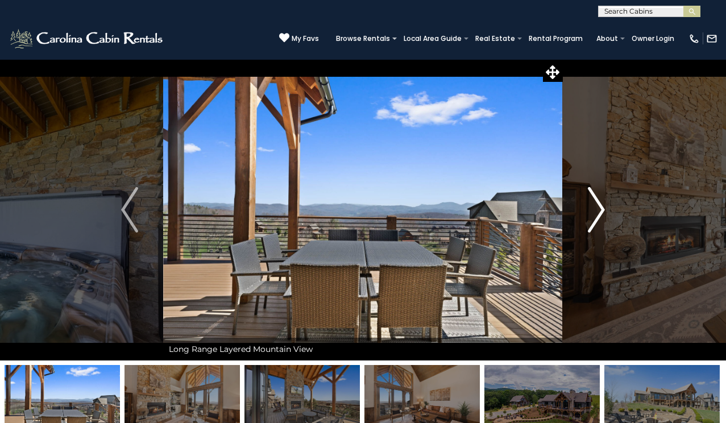
click at [601, 206] on img "Next" at bounding box center [596, 209] width 17 height 45
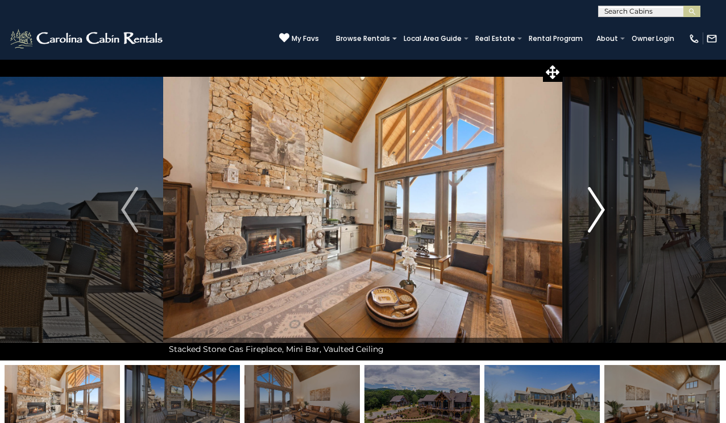
click at [601, 206] on img "Next" at bounding box center [596, 209] width 17 height 45
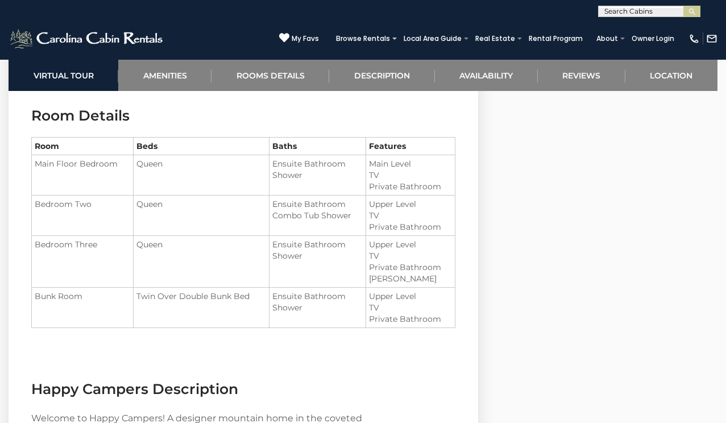
scroll to position [1175, 0]
